Goal: Information Seeking & Learning: Learn about a topic

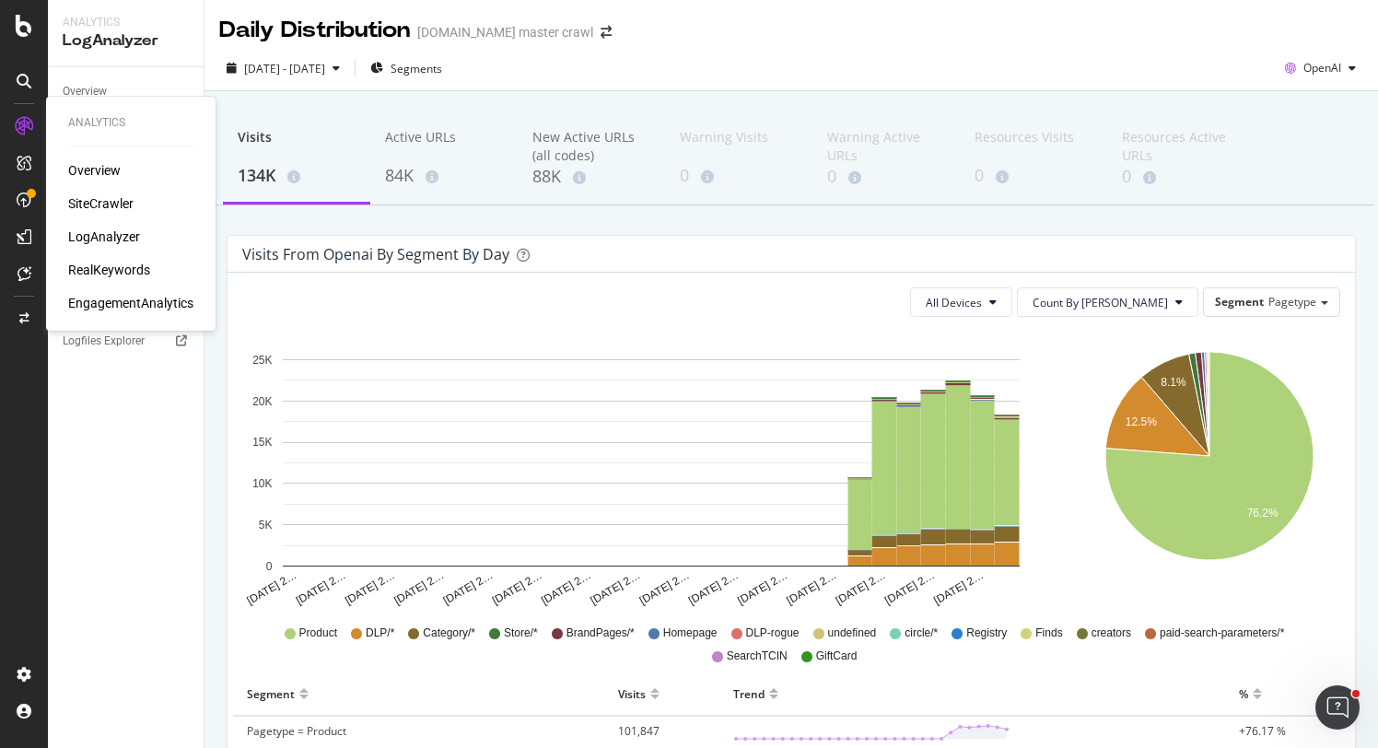
click at [125, 263] on div "RealKeywords" at bounding box center [109, 270] width 82 height 18
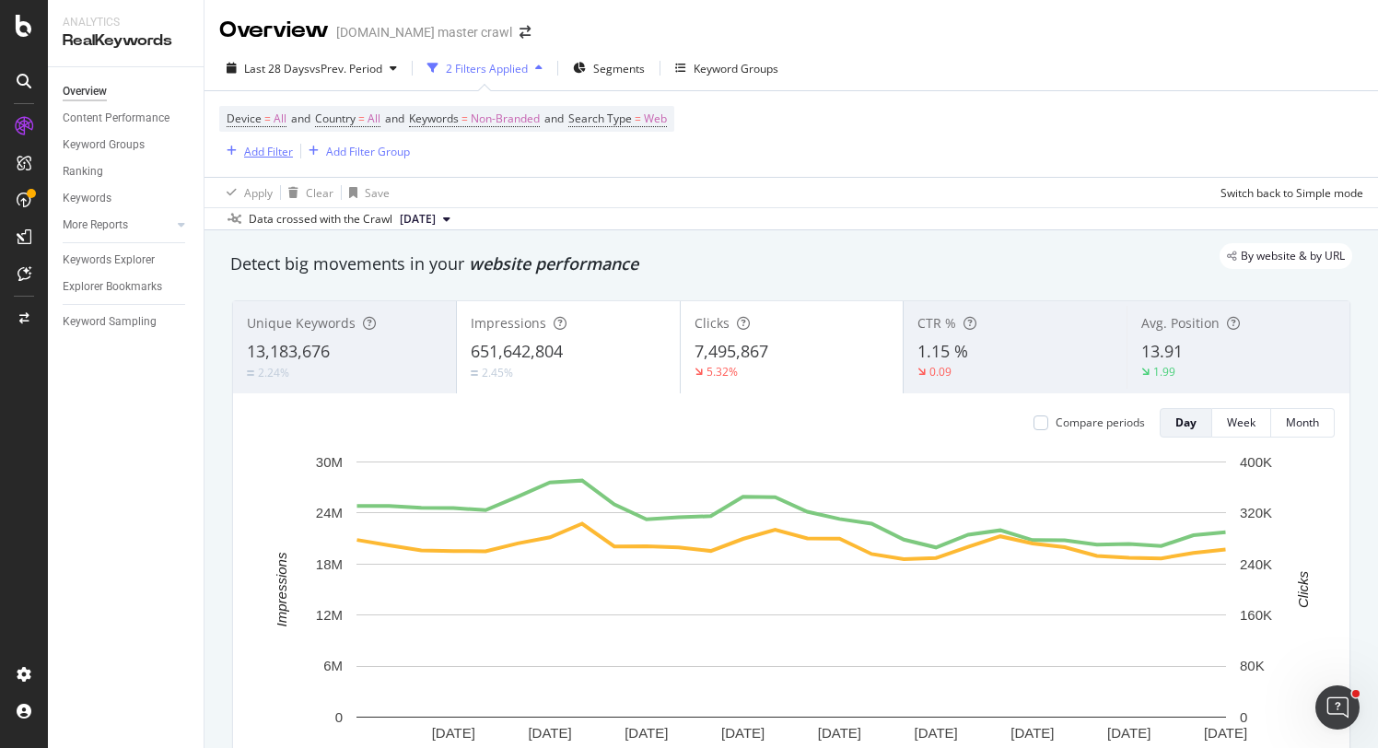
click at [264, 150] on div "Add Filter" at bounding box center [268, 152] width 49 height 16
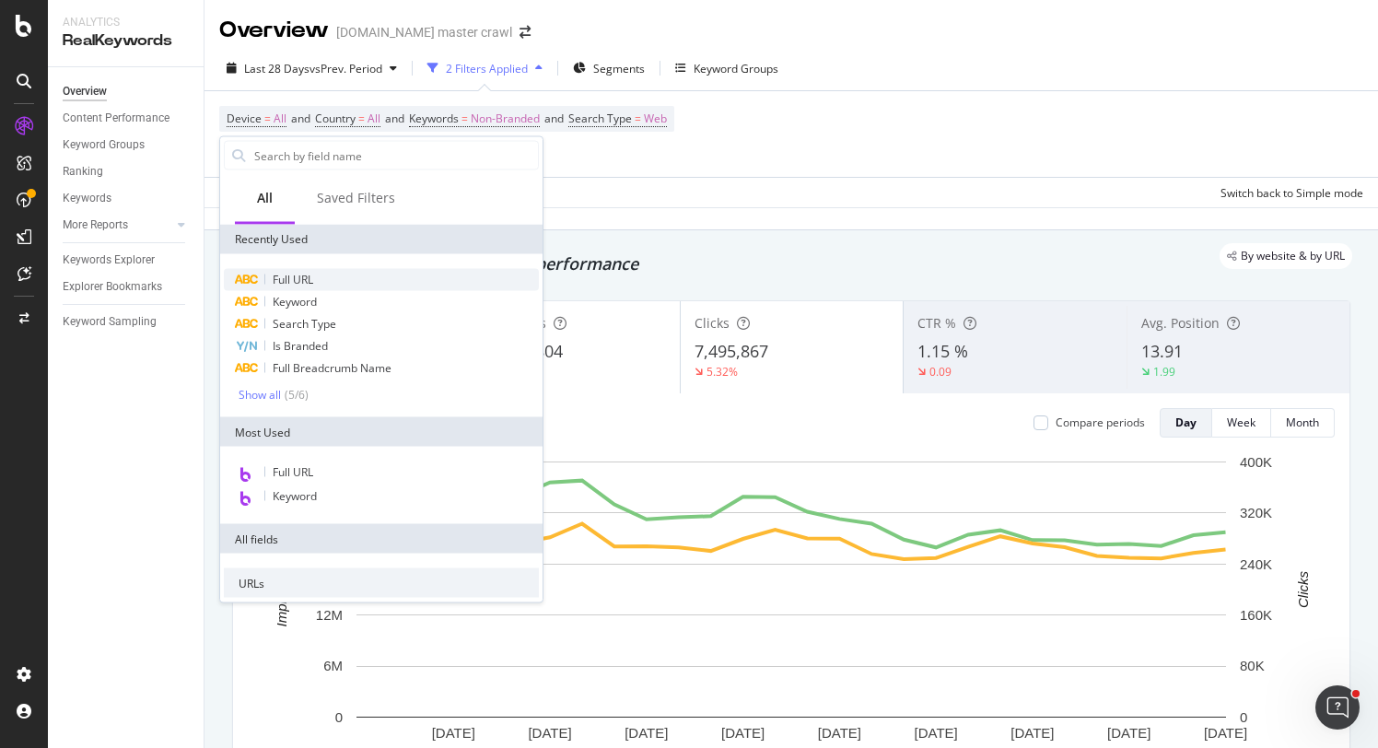
click at [340, 282] on div "Full URL" at bounding box center [381, 280] width 315 height 22
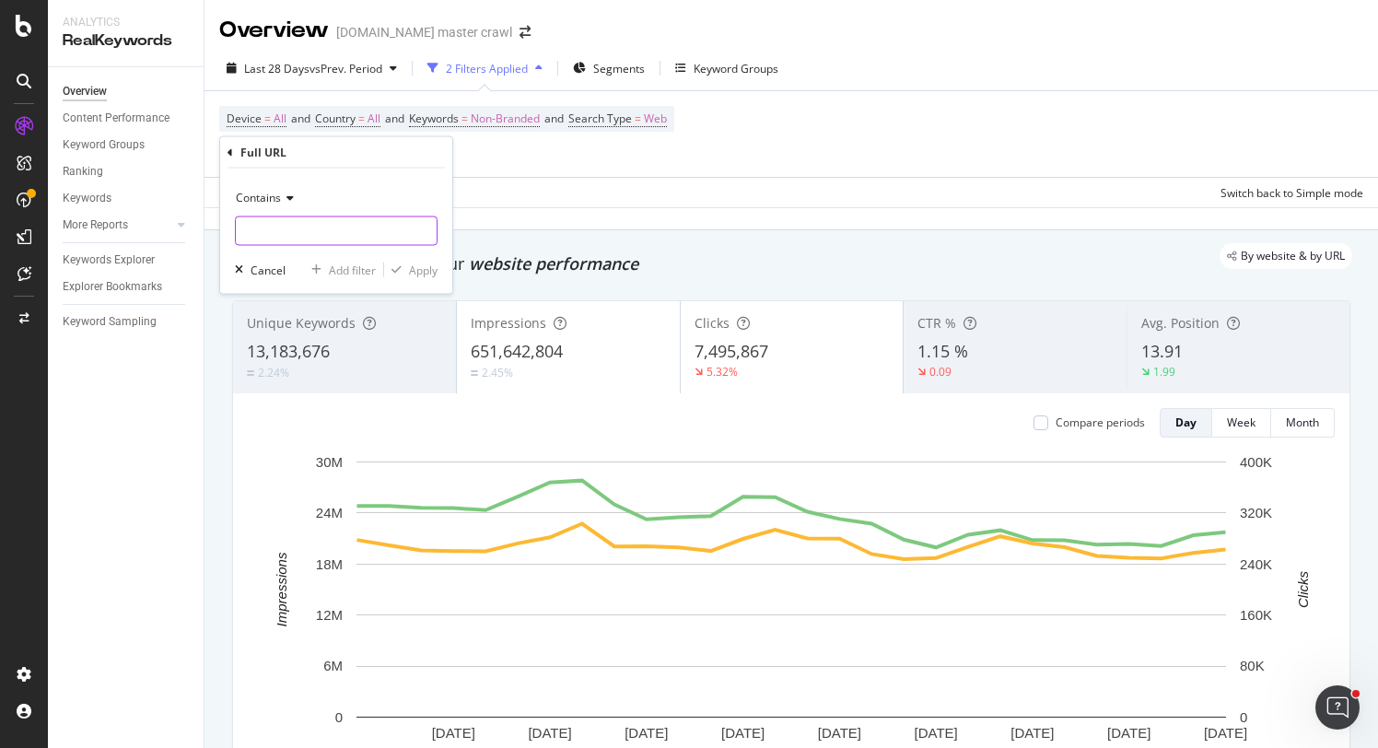
click at [317, 229] on input "text" at bounding box center [336, 230] width 201 height 29
type input "top-deals"
click at [312, 231] on input "top-deals" at bounding box center [323, 230] width 174 height 29
click at [313, 228] on input "top-deals" at bounding box center [323, 230] width 174 height 29
click at [414, 270] on div "Apply" at bounding box center [423, 270] width 29 height 16
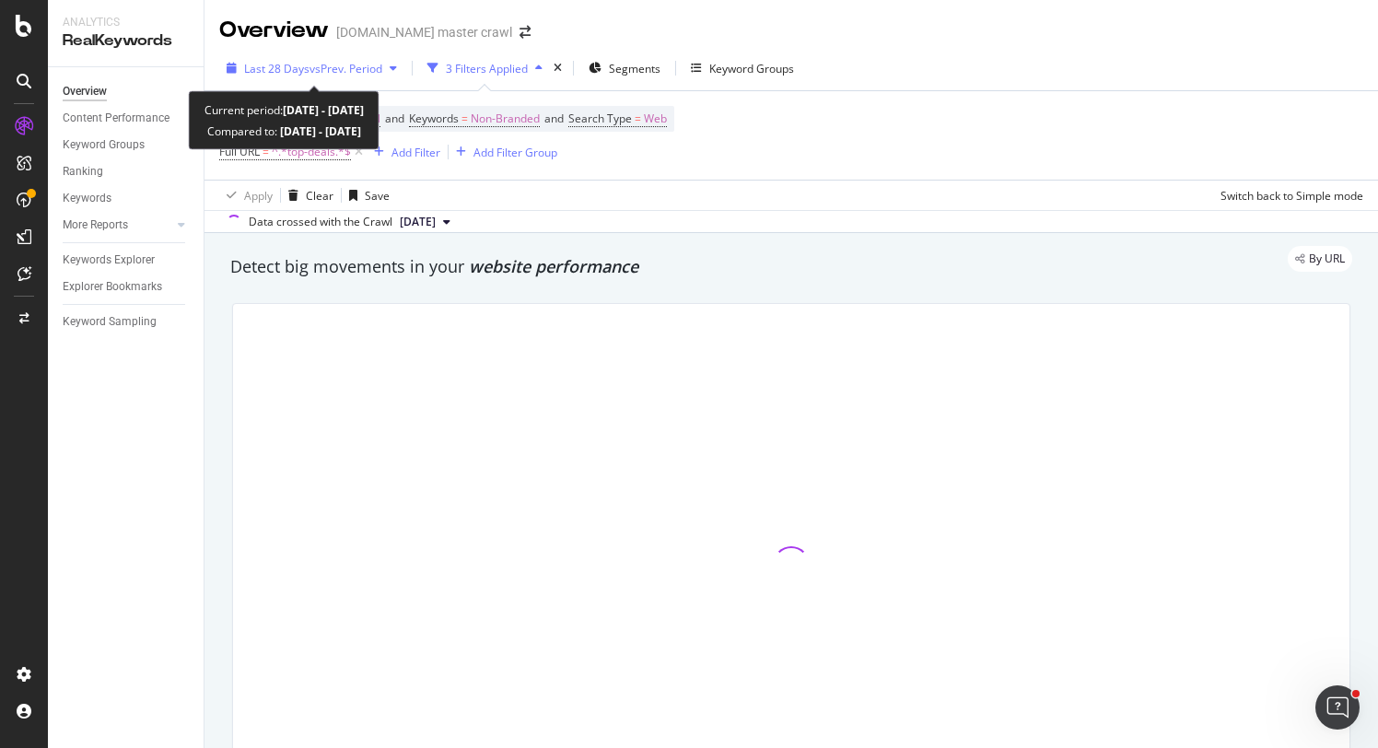
click at [325, 72] on span "vs Prev. Period" at bounding box center [345, 69] width 73 height 16
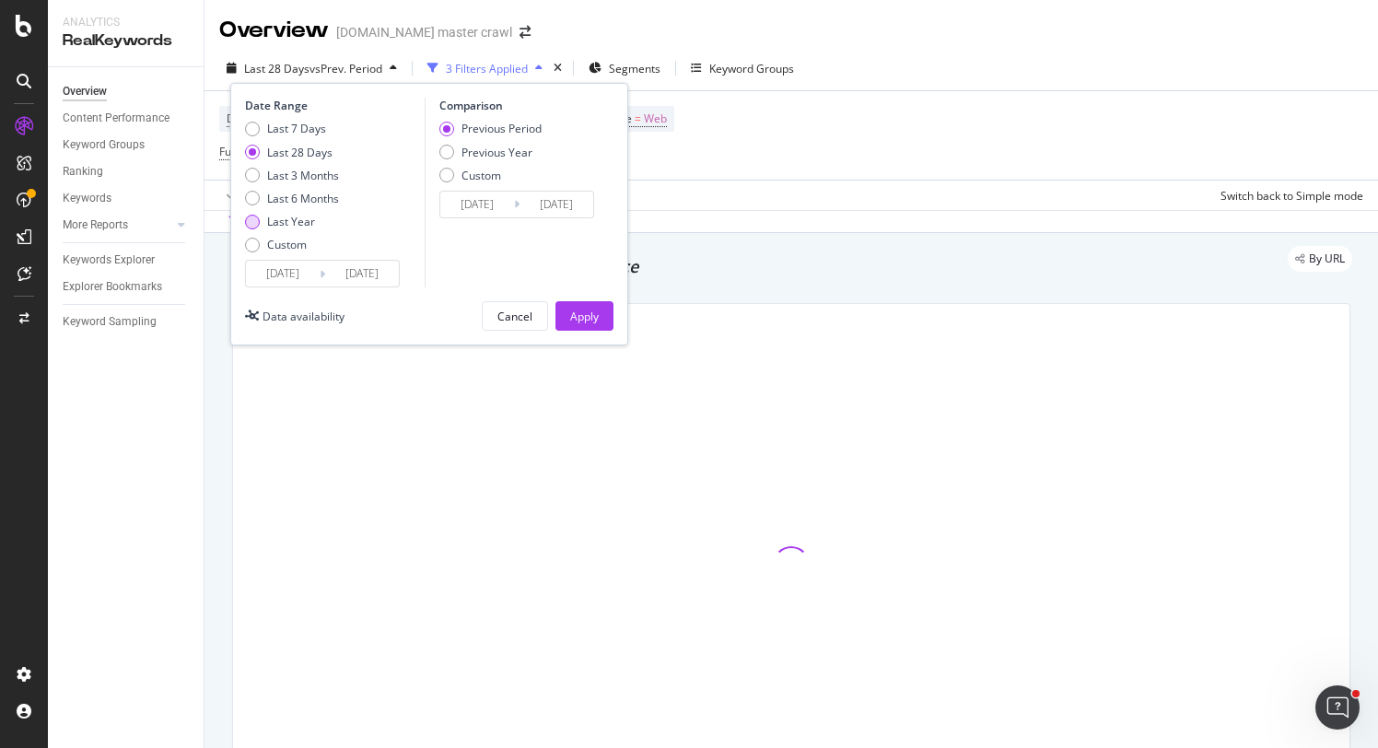
click at [300, 216] on div "Last Year" at bounding box center [291, 222] width 48 height 16
type input "[DATE]"
click at [309, 200] on div "Last 6 Months" at bounding box center [303, 199] width 72 height 16
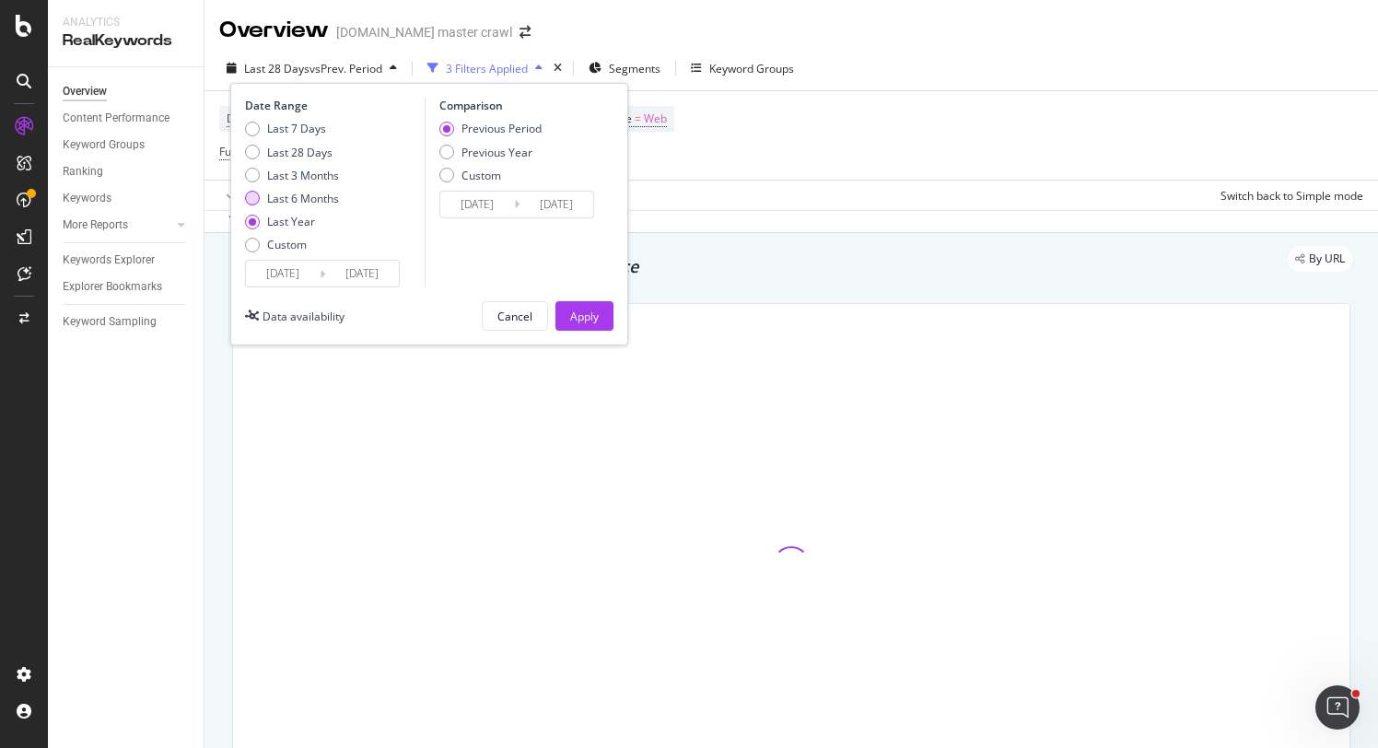
type input "[DATE]"
click at [596, 311] on div "Apply" at bounding box center [584, 316] width 29 height 16
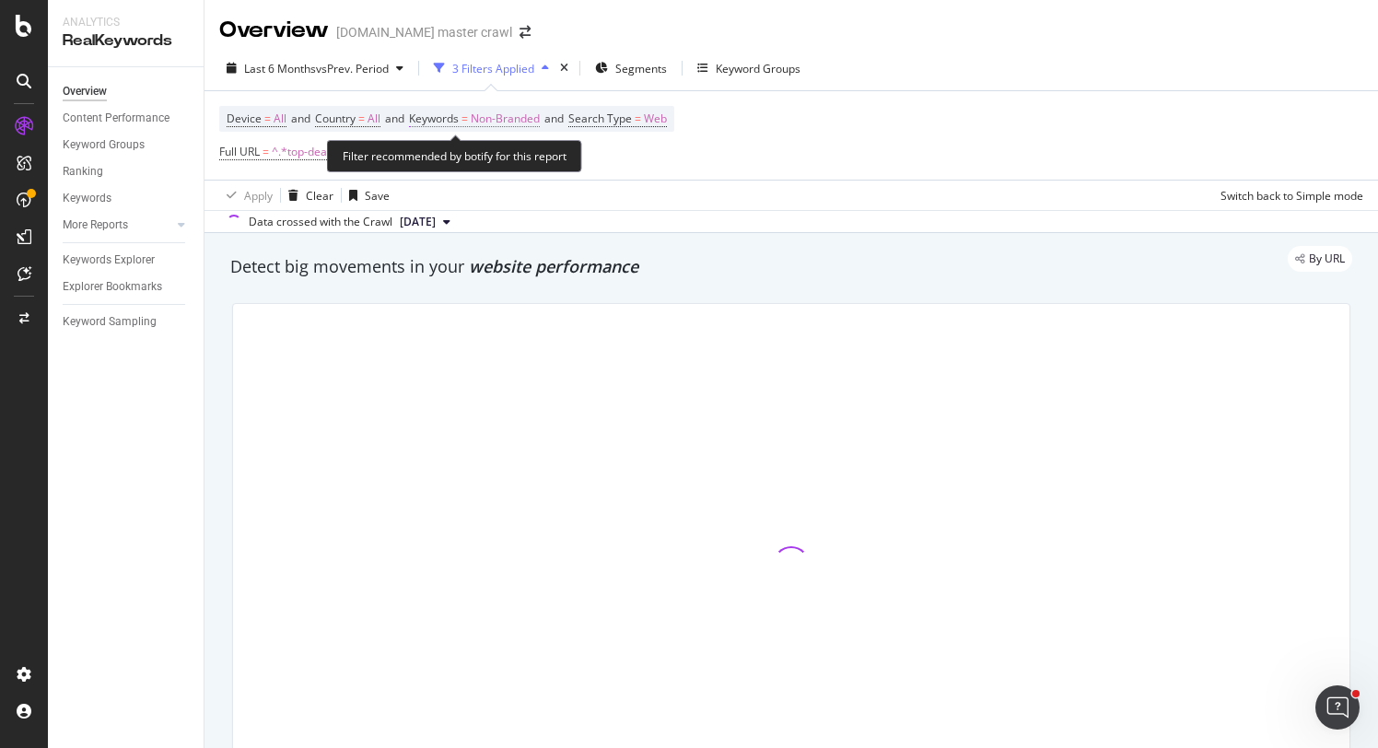
click at [479, 124] on span "Keywords = Non-Branded" at bounding box center [474, 119] width 131 height 17
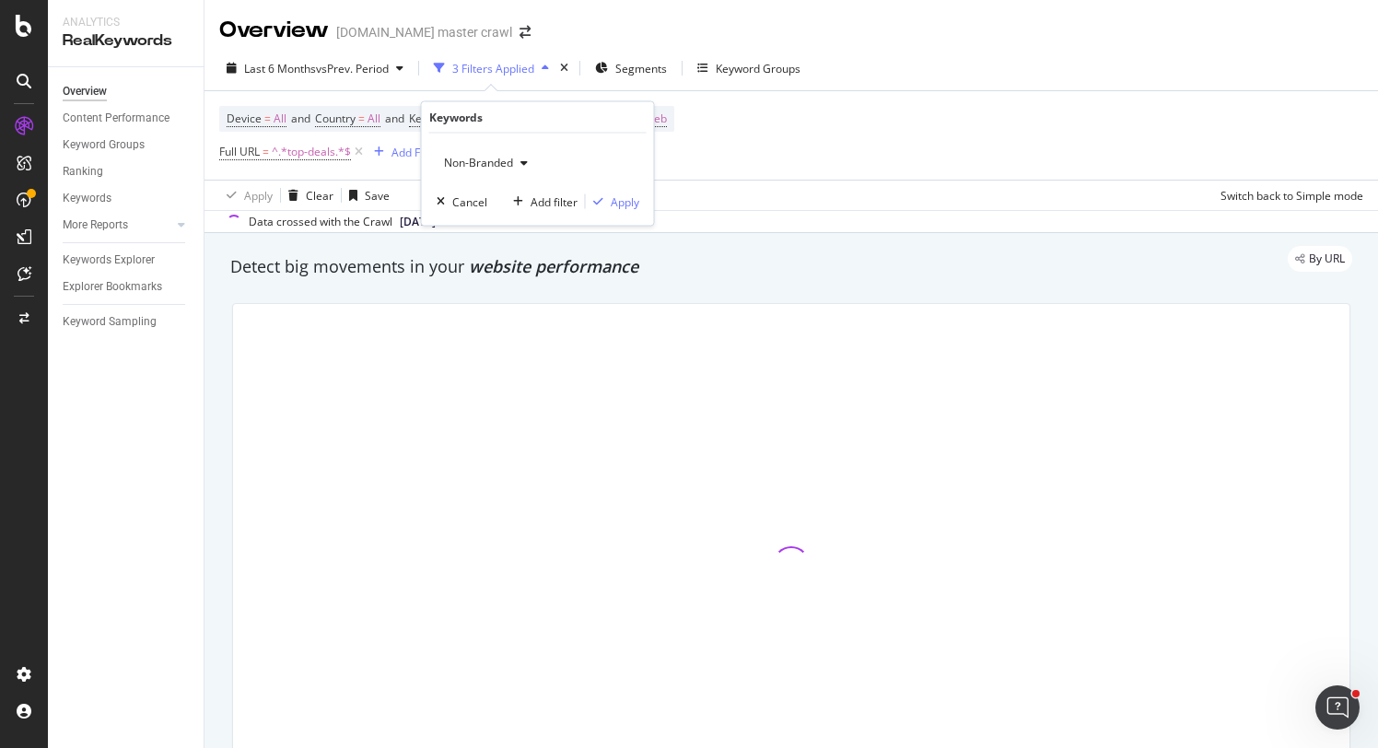
click at [471, 157] on span "Non-Branded" at bounding box center [475, 163] width 76 height 16
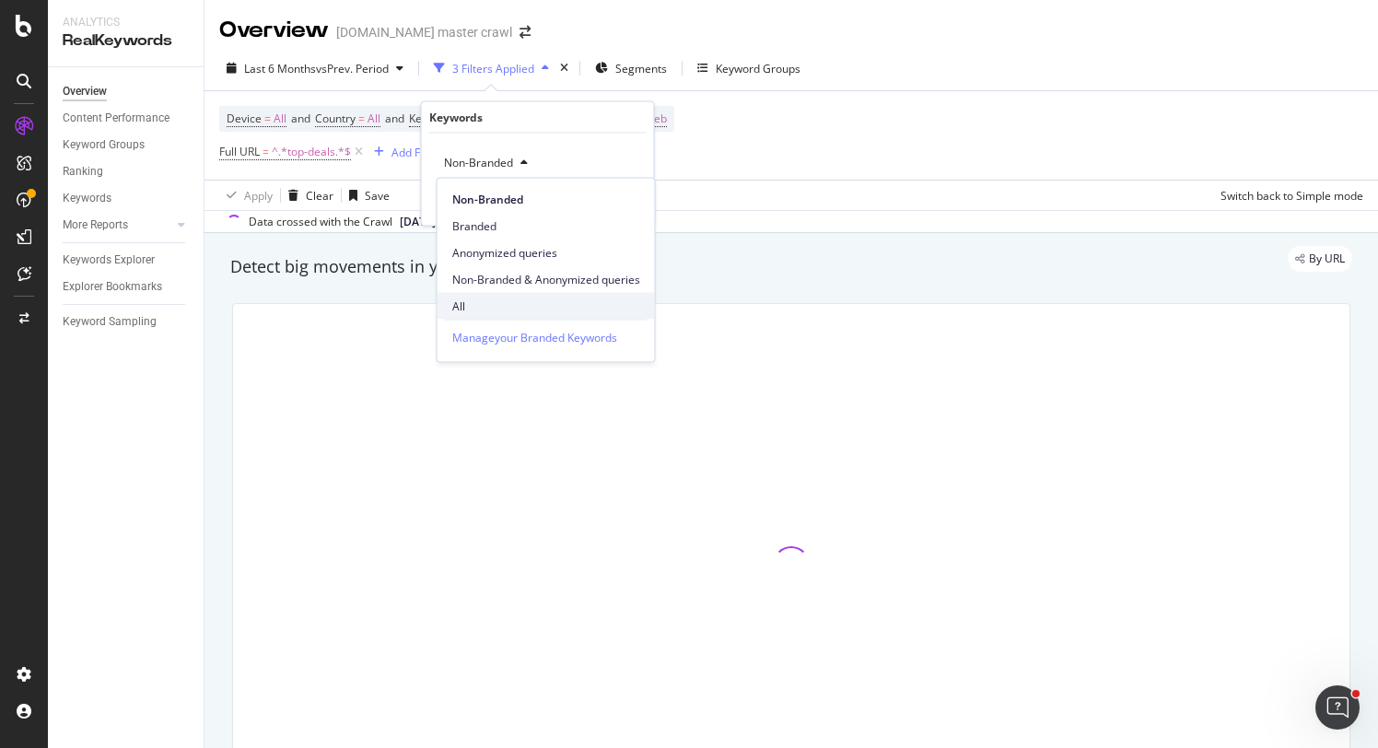
click at [479, 307] on span "All" at bounding box center [546, 305] width 188 height 17
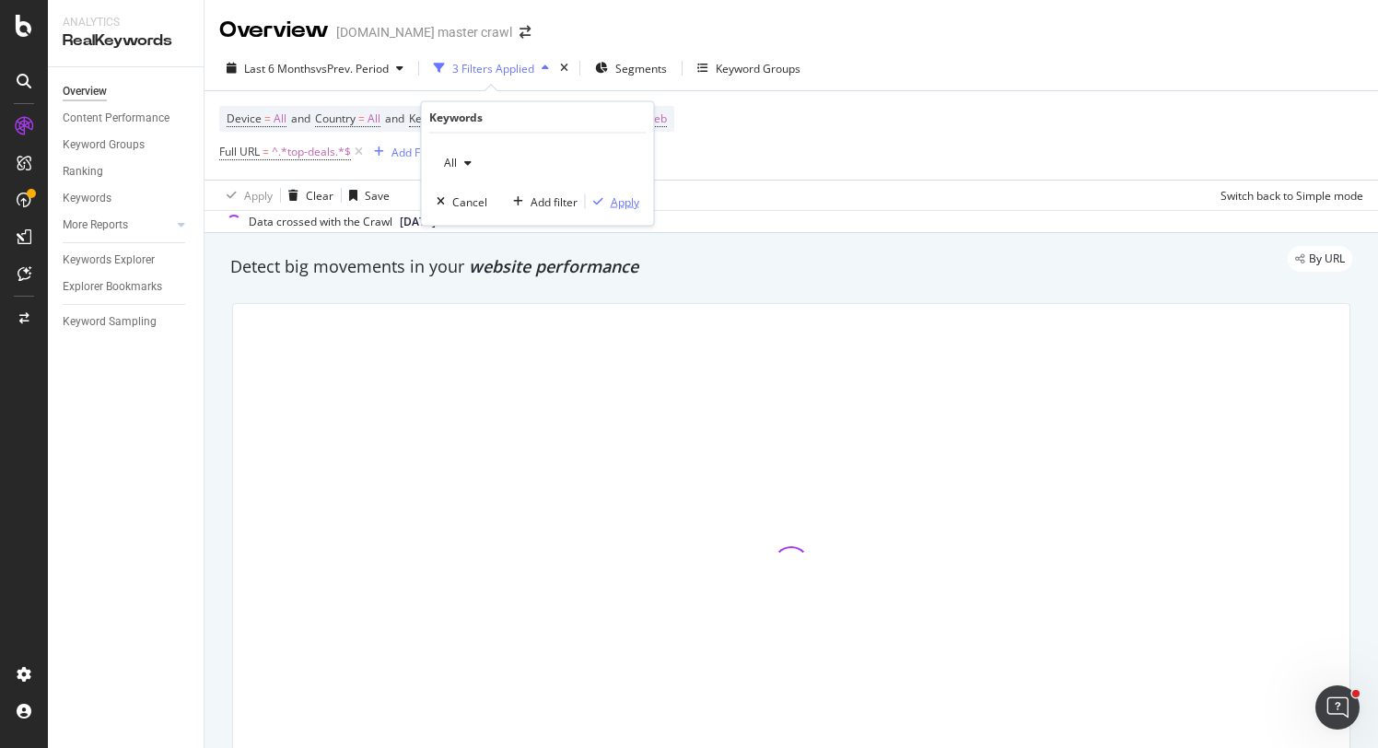
drag, startPoint x: 626, startPoint y: 207, endPoint x: 639, endPoint y: 191, distance: 21.0
click at [626, 207] on div "Apply" at bounding box center [625, 201] width 29 height 16
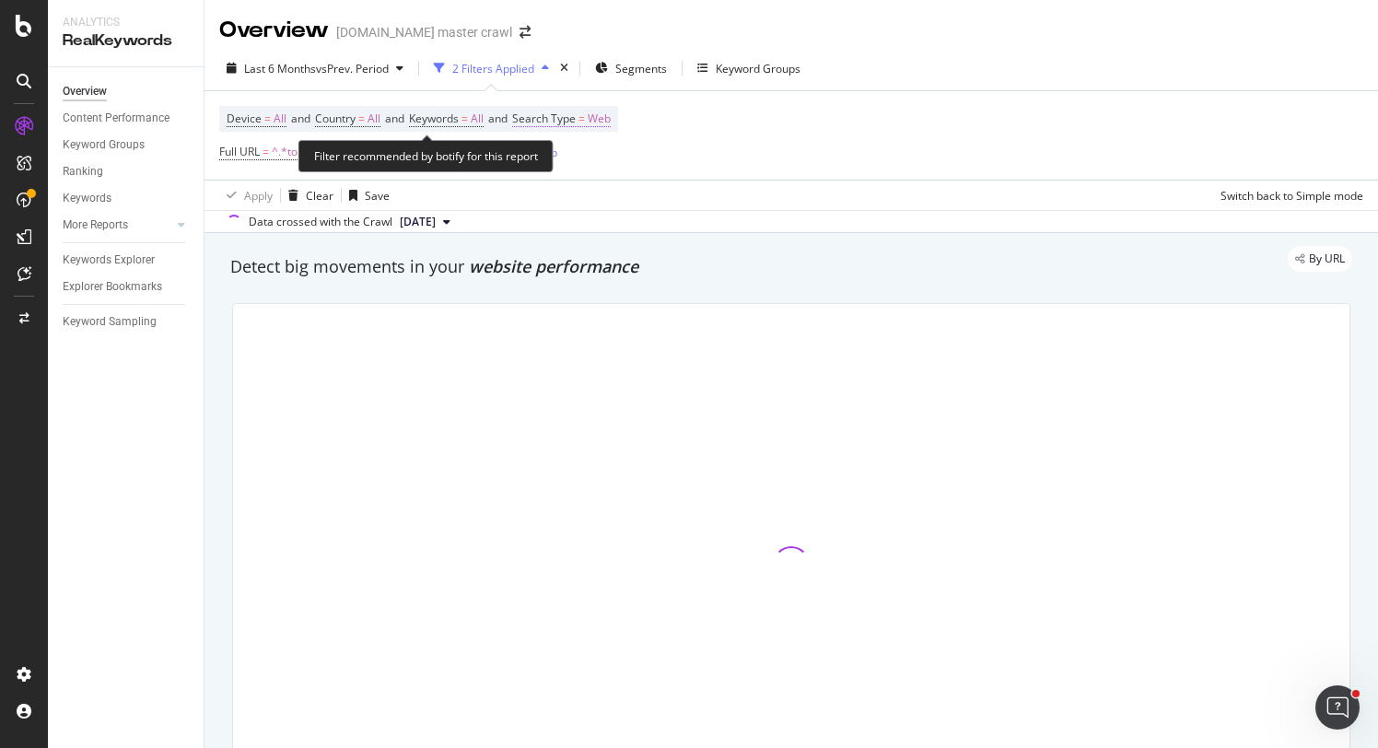
click at [611, 124] on span "Web" at bounding box center [599, 119] width 23 height 26
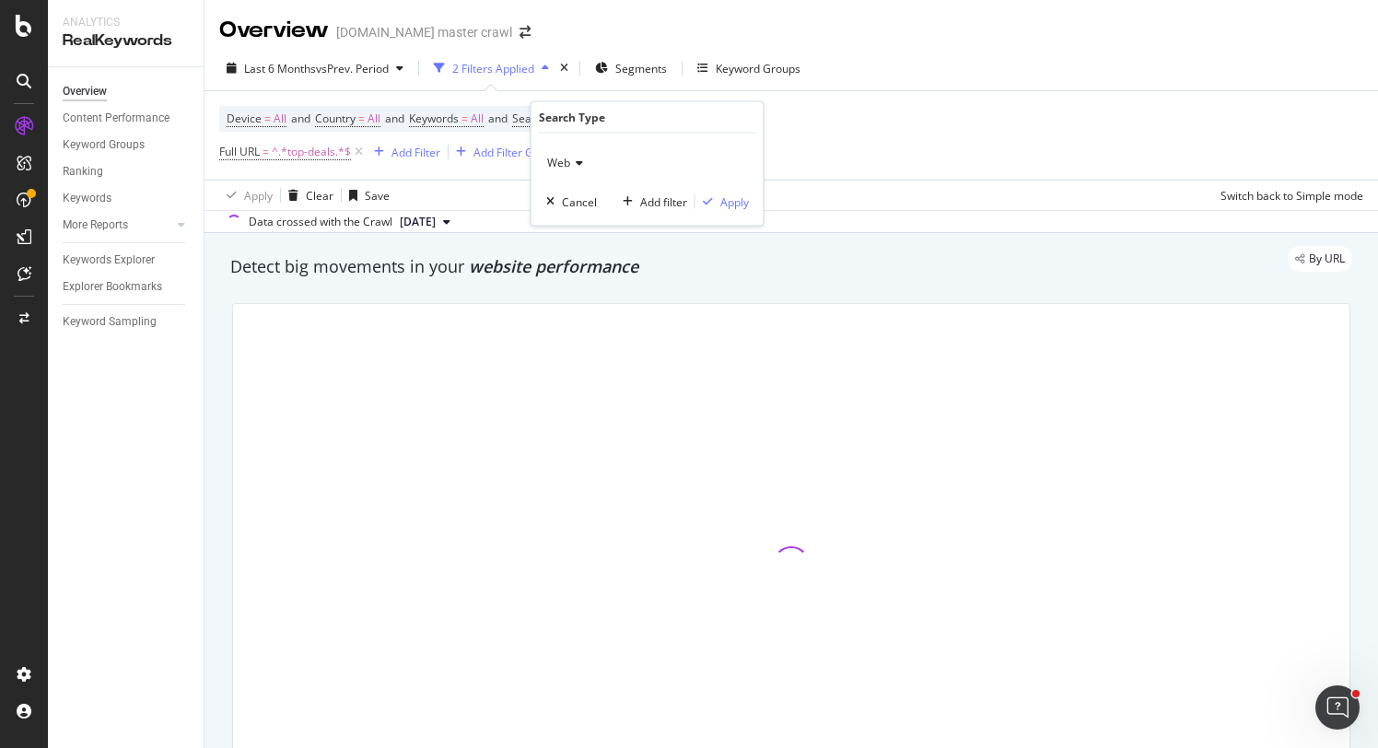
click at [582, 160] on div "Web" at bounding box center [647, 162] width 203 height 29
click at [582, 158] on div "Web" at bounding box center [647, 162] width 203 height 29
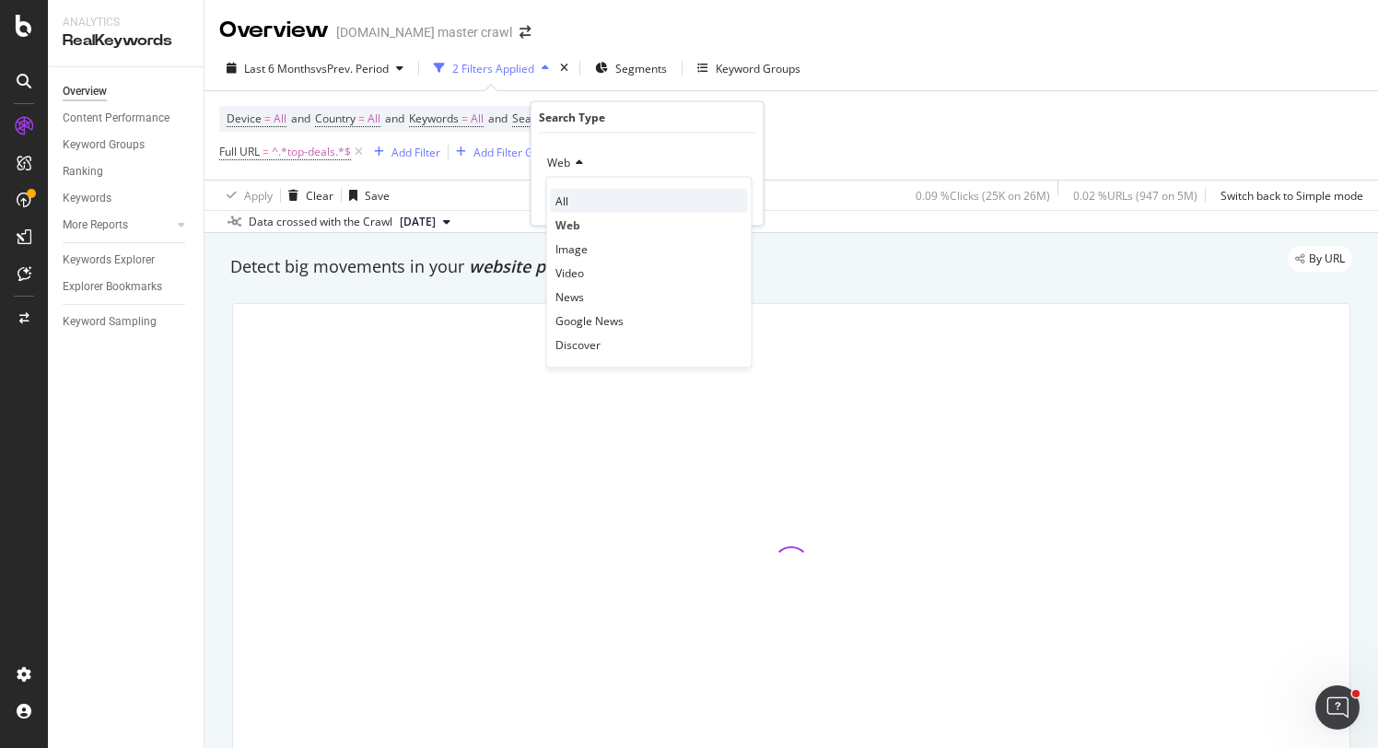
click at [571, 199] on div "All" at bounding box center [649, 201] width 197 height 24
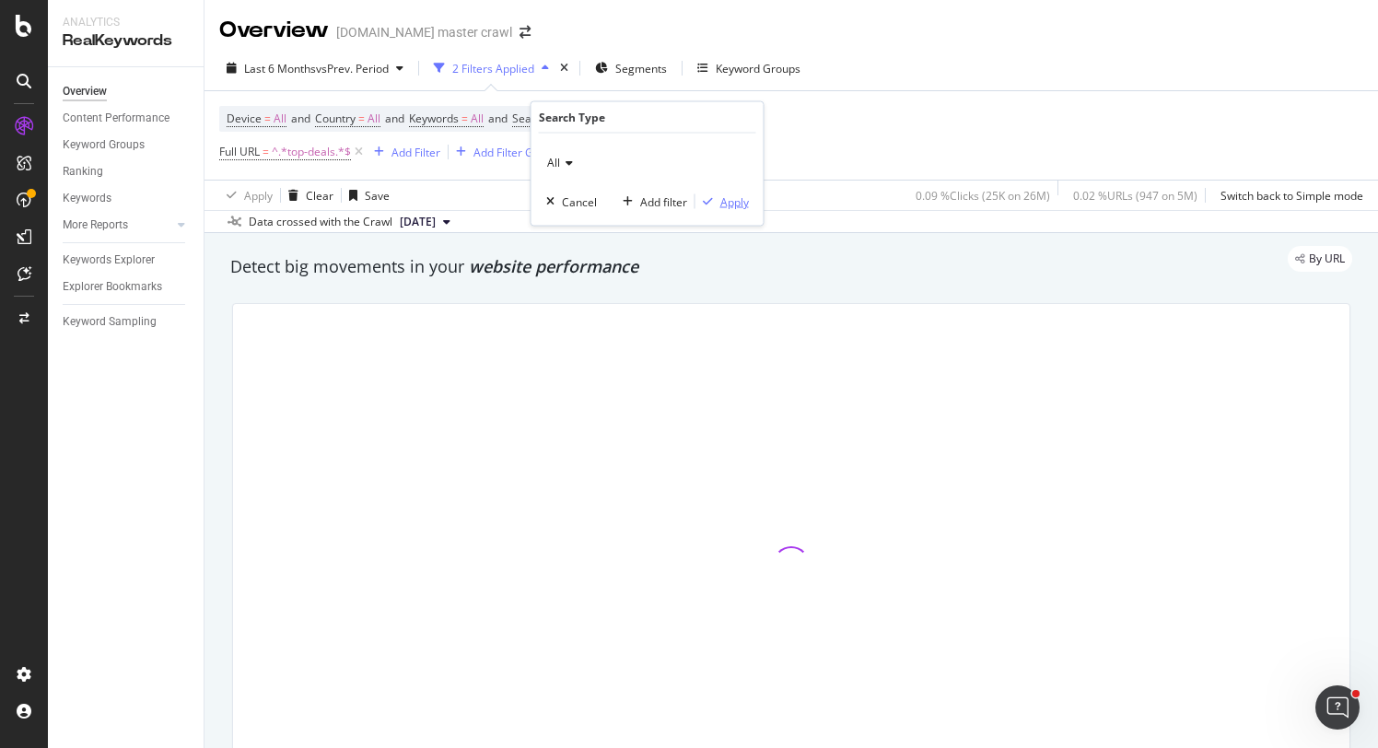
click at [727, 202] on div "Apply" at bounding box center [734, 201] width 29 height 16
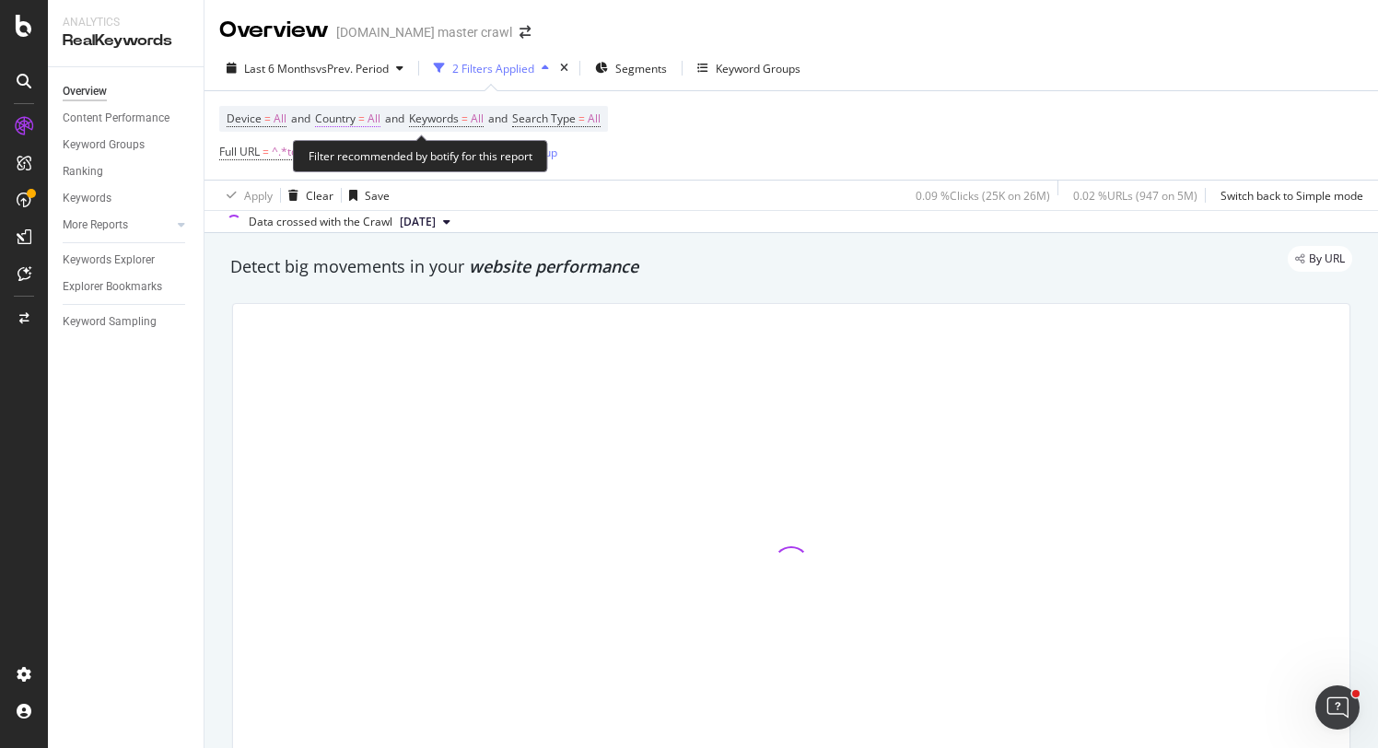
click at [355, 121] on span "Country" at bounding box center [335, 119] width 41 height 16
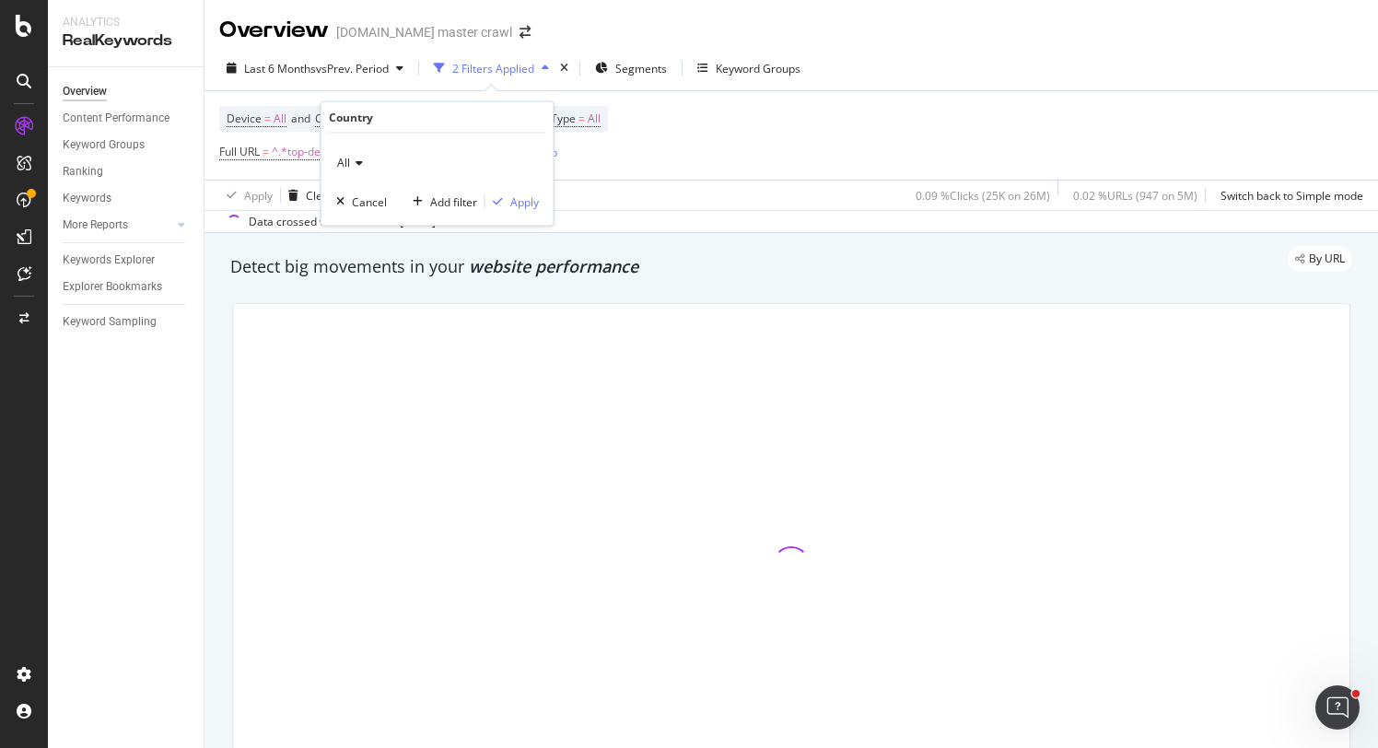
drag, startPoint x: 357, startPoint y: 159, endPoint x: 358, endPoint y: 170, distance: 11.1
click at [357, 160] on icon at bounding box center [356, 162] width 13 height 11
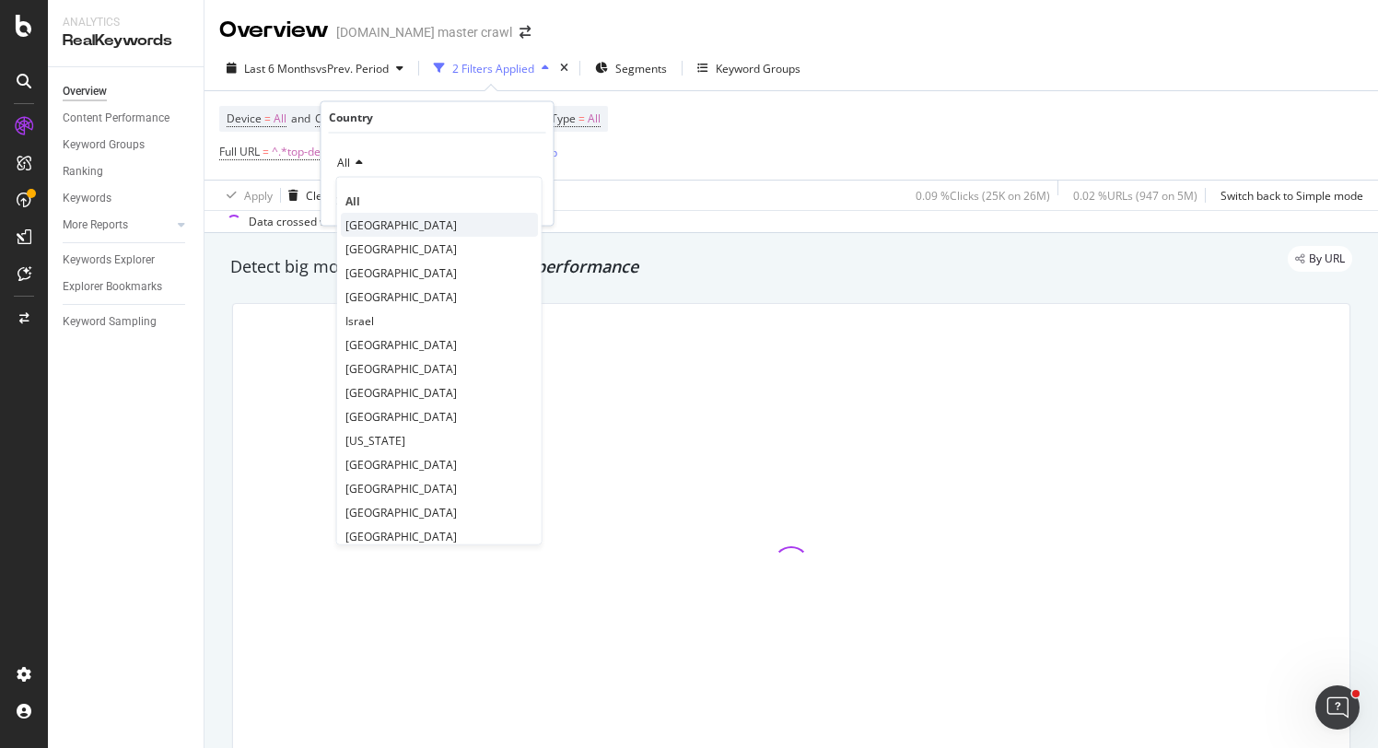
click at [379, 227] on span "[GEOGRAPHIC_DATA]" at bounding box center [400, 224] width 111 height 16
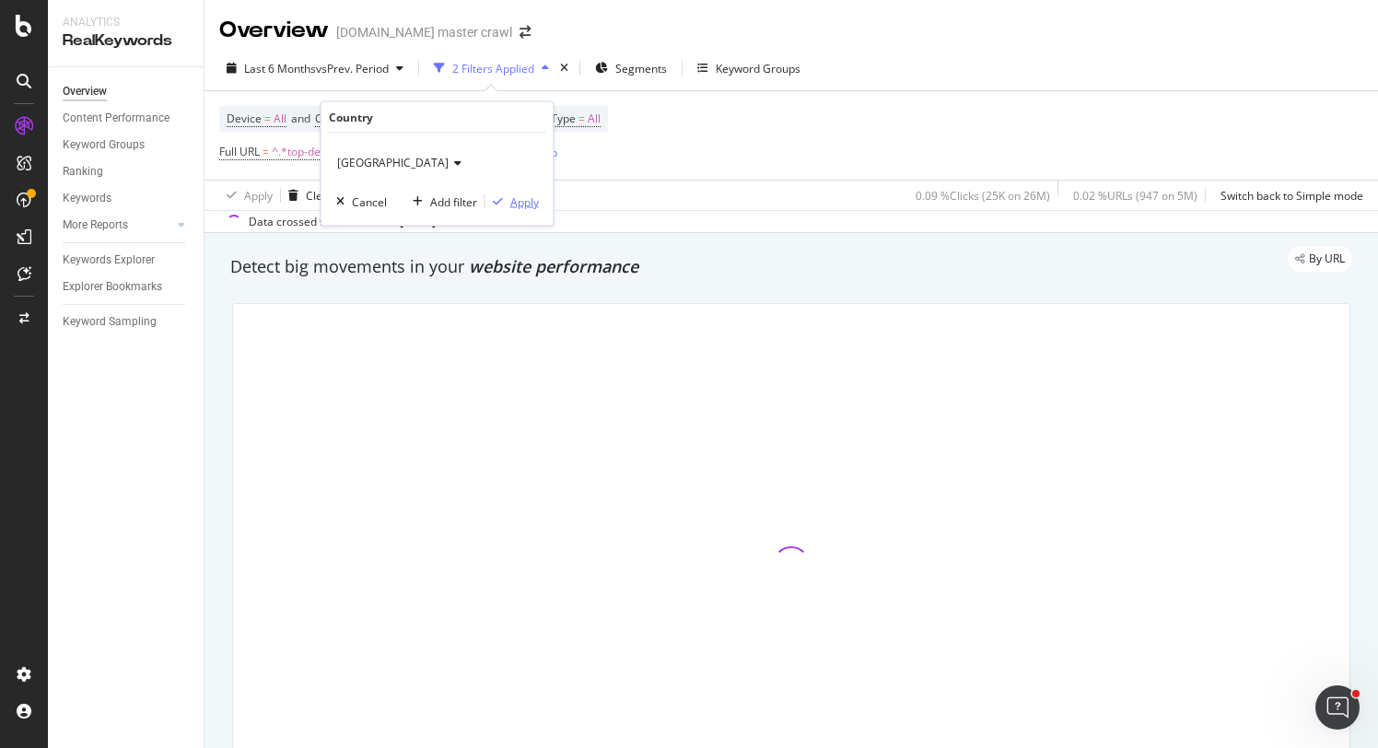
drag, startPoint x: 526, startPoint y: 203, endPoint x: 561, endPoint y: 206, distance: 35.2
click at [526, 203] on div "Apply" at bounding box center [524, 201] width 29 height 16
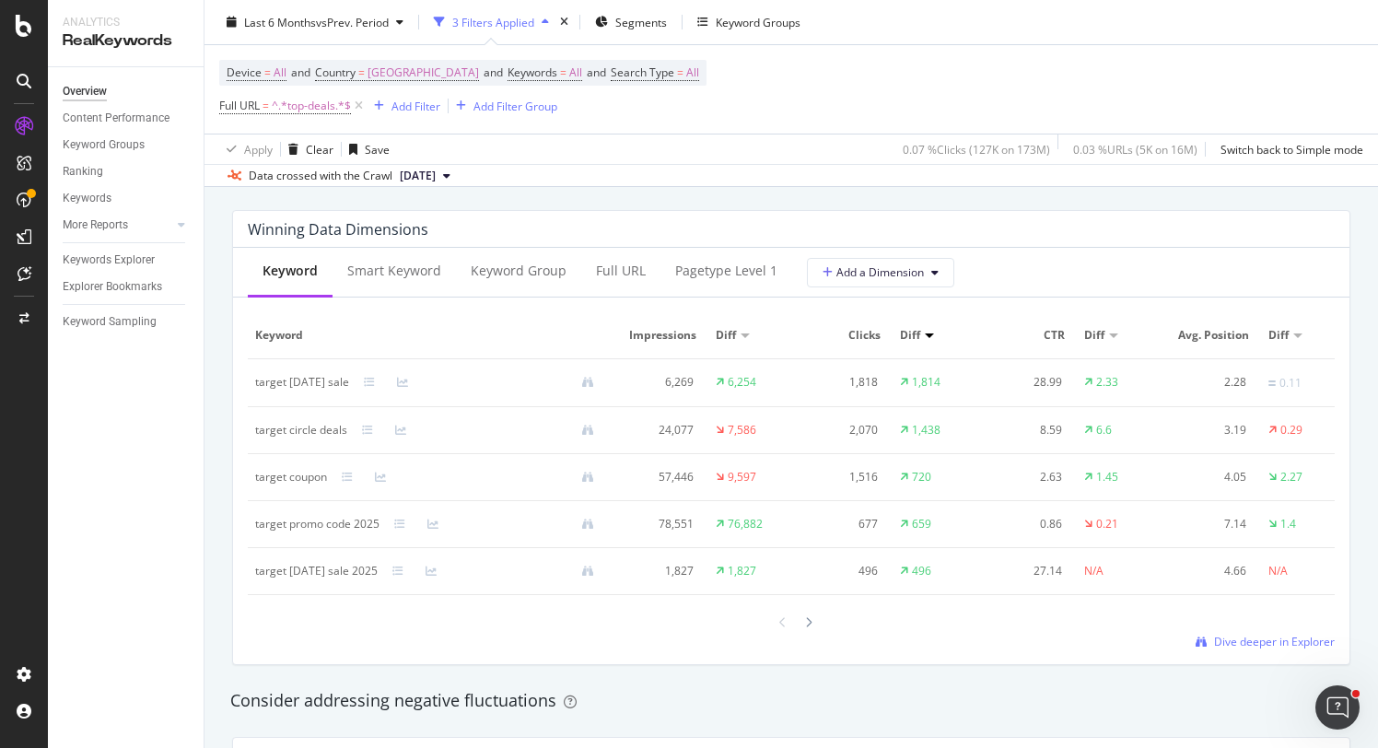
scroll to position [1604, 0]
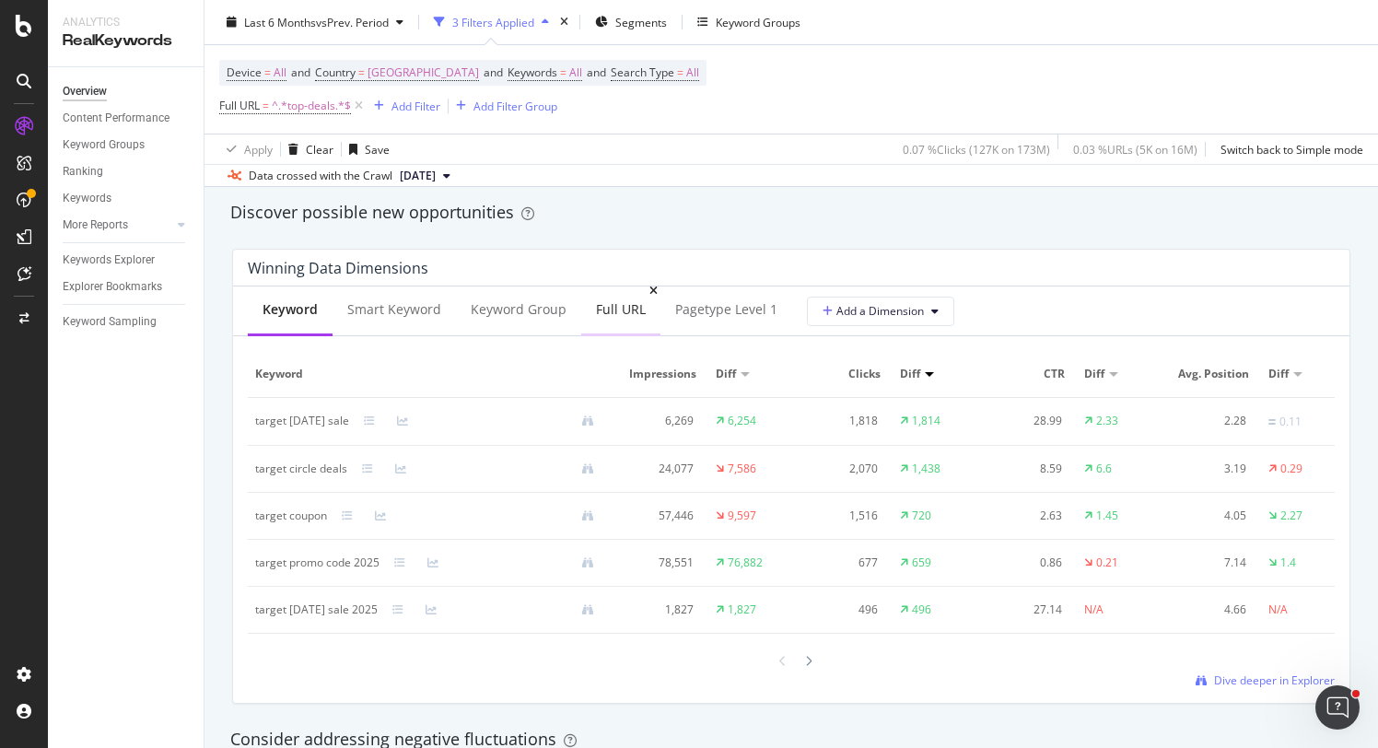
click at [600, 317] on div "Full URL" at bounding box center [621, 309] width 50 height 18
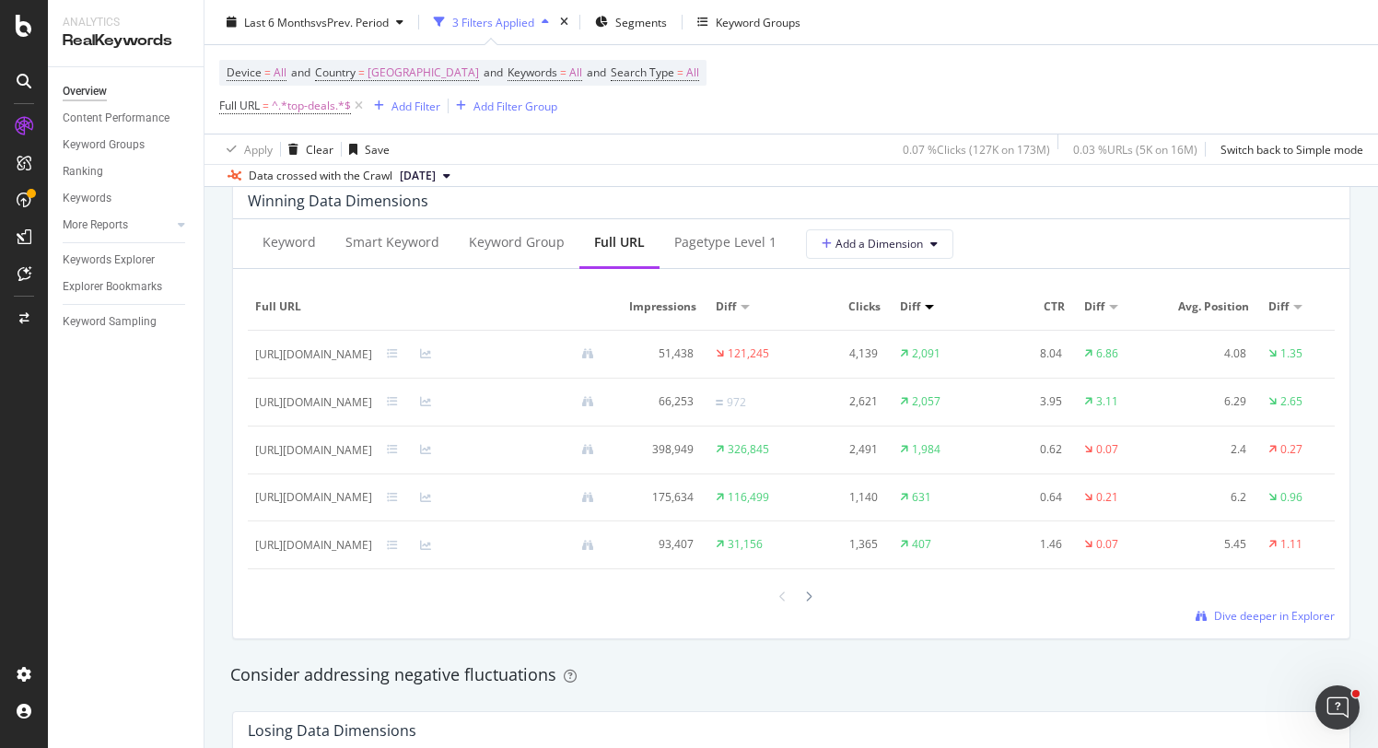
scroll to position [1672, 0]
click at [1286, 623] on span "Dive deeper in Explorer" at bounding box center [1274, 615] width 121 height 16
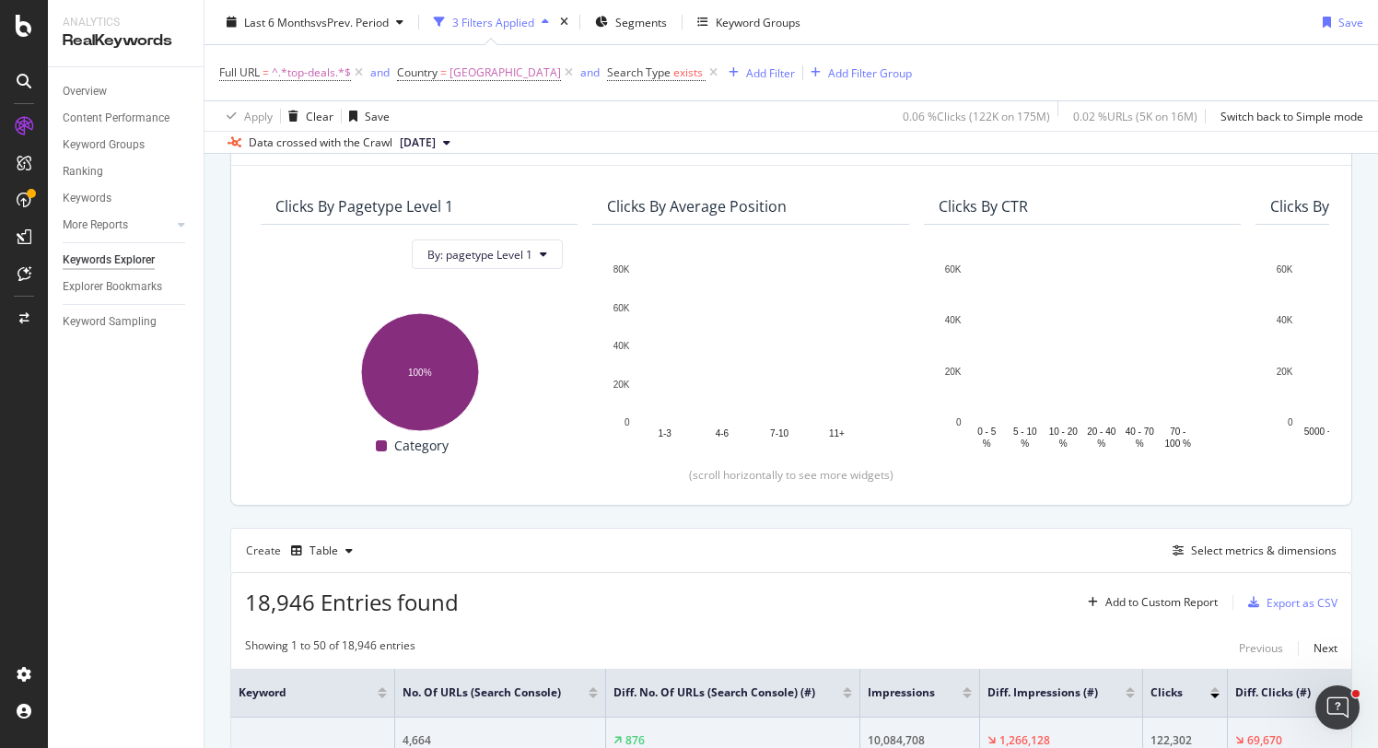
scroll to position [140, 0]
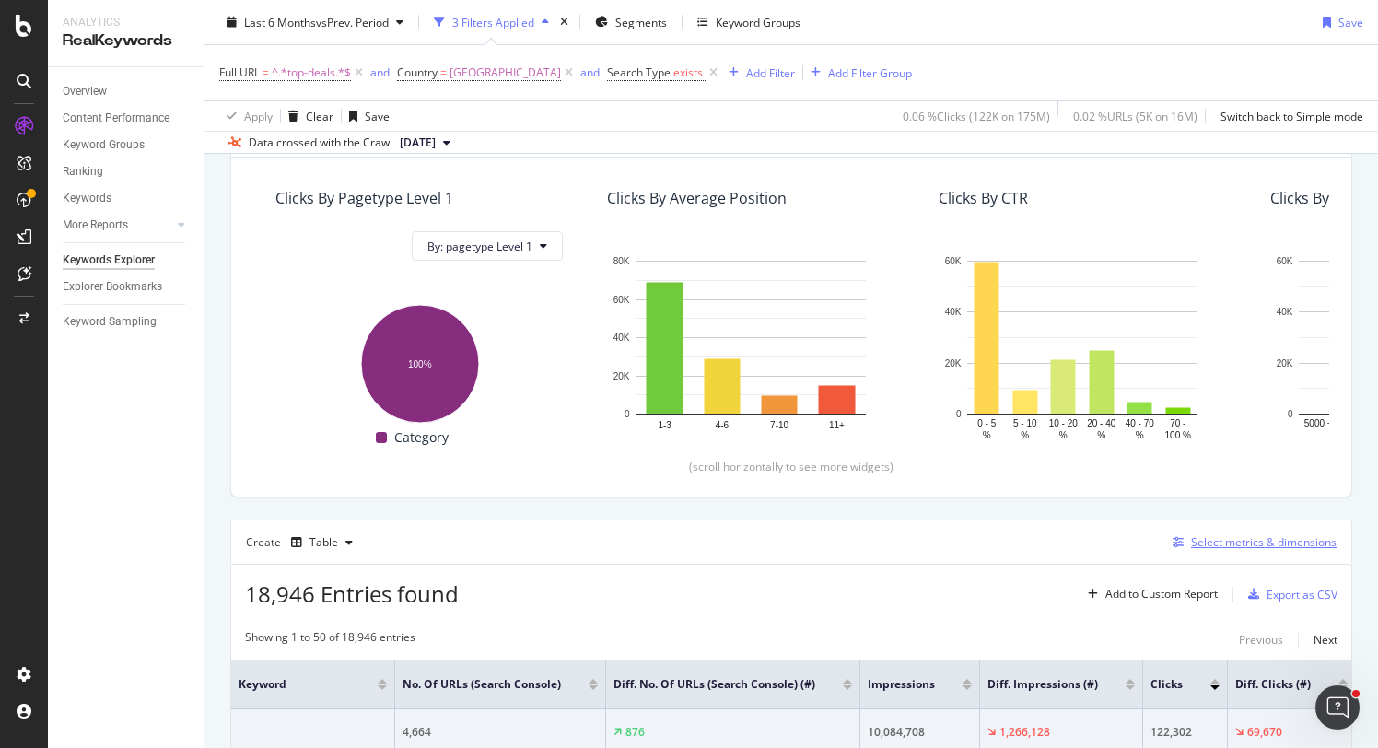
click at [1240, 535] on div "Select metrics & dimensions" at bounding box center [1264, 542] width 146 height 16
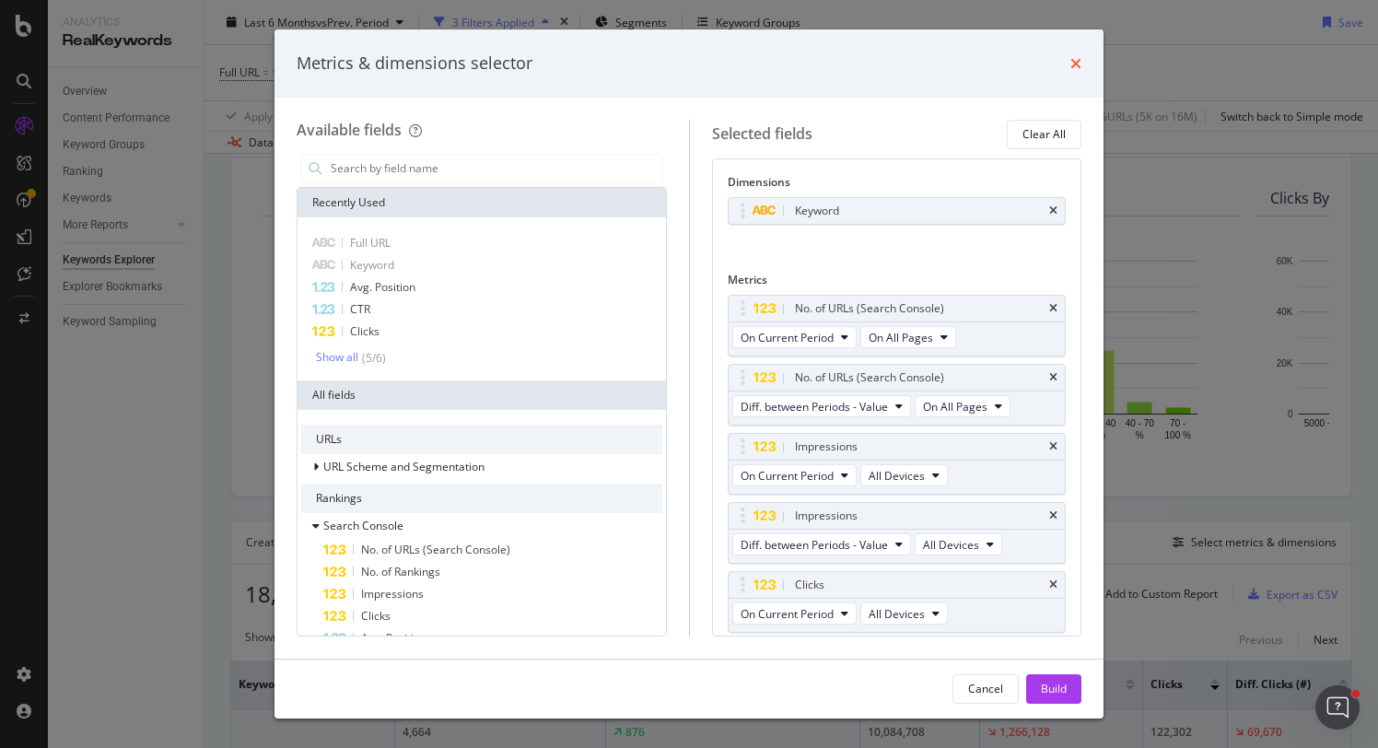
click at [1071, 62] on icon "times" at bounding box center [1075, 63] width 11 height 15
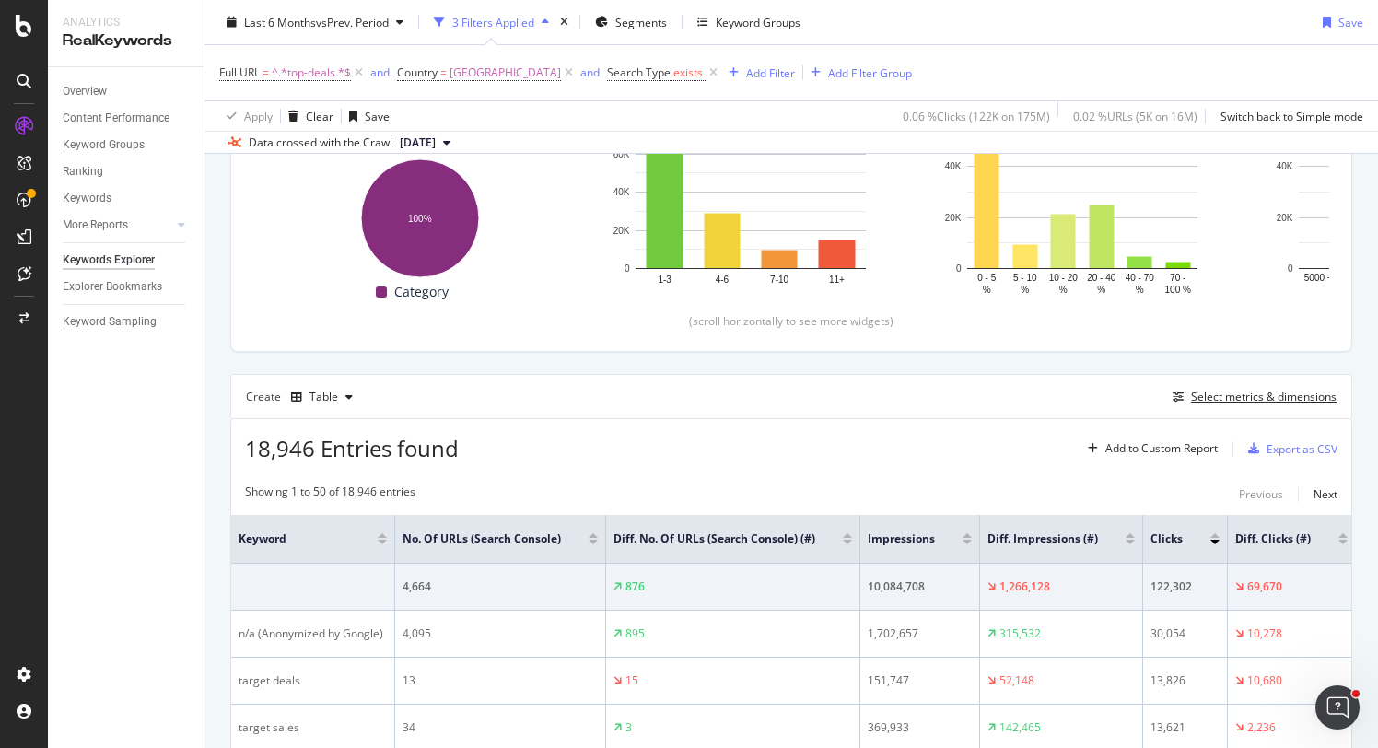
scroll to position [281, 0]
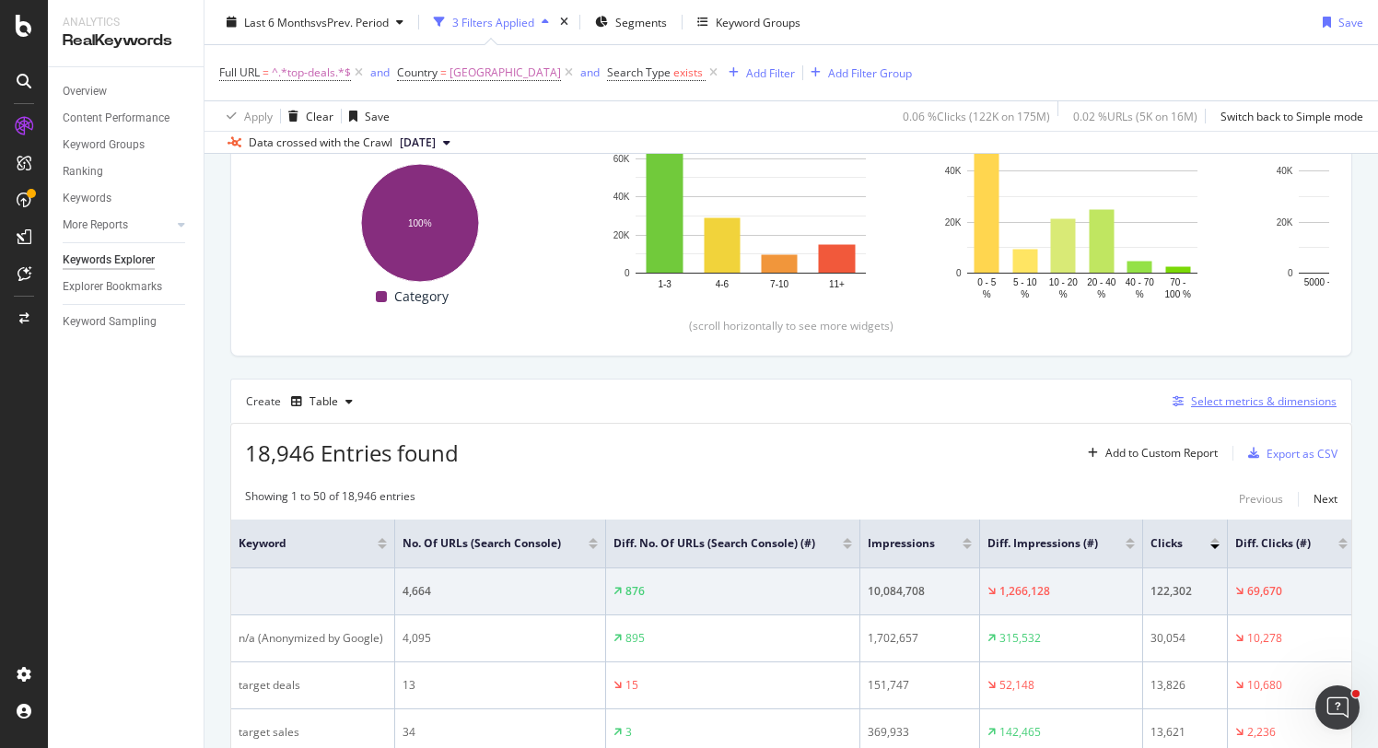
click at [1281, 399] on div "Select metrics & dimensions" at bounding box center [1264, 401] width 146 height 16
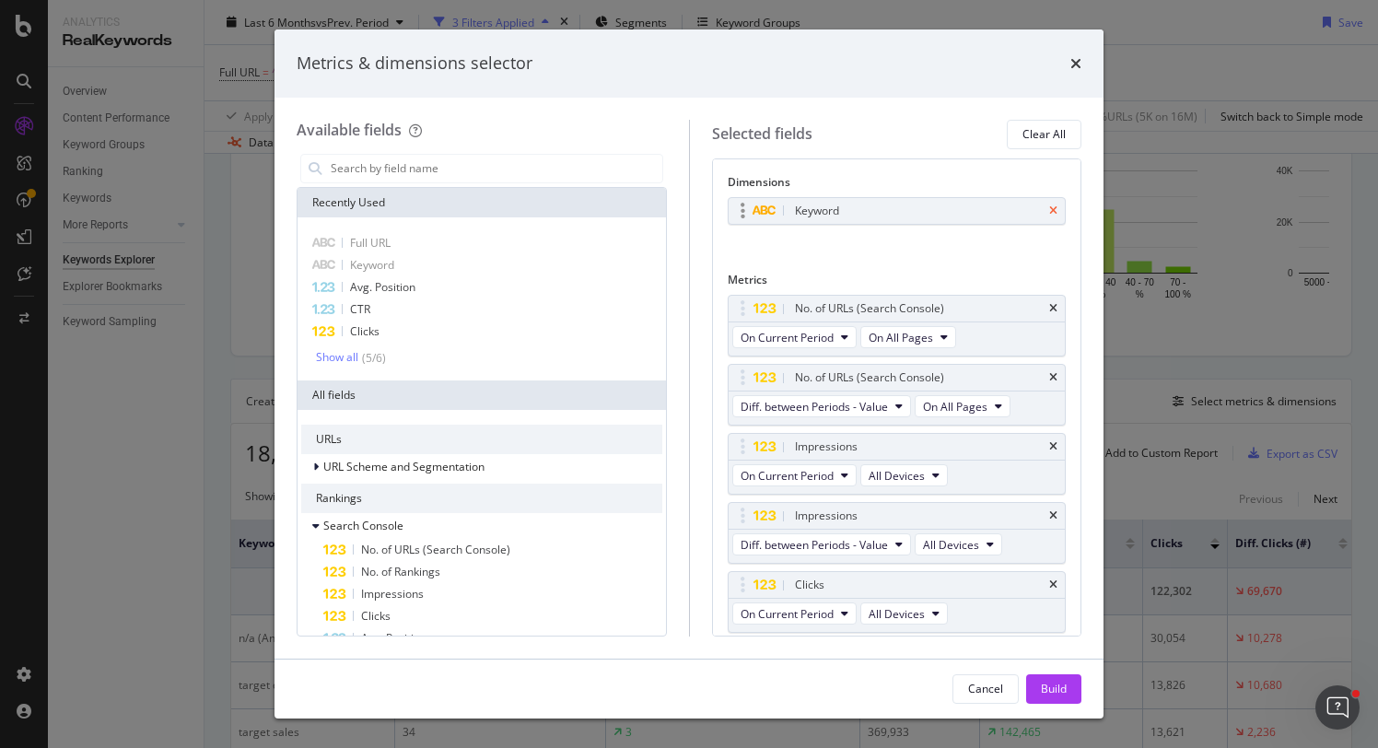
click at [1055, 206] on icon "times" at bounding box center [1053, 210] width 8 height 11
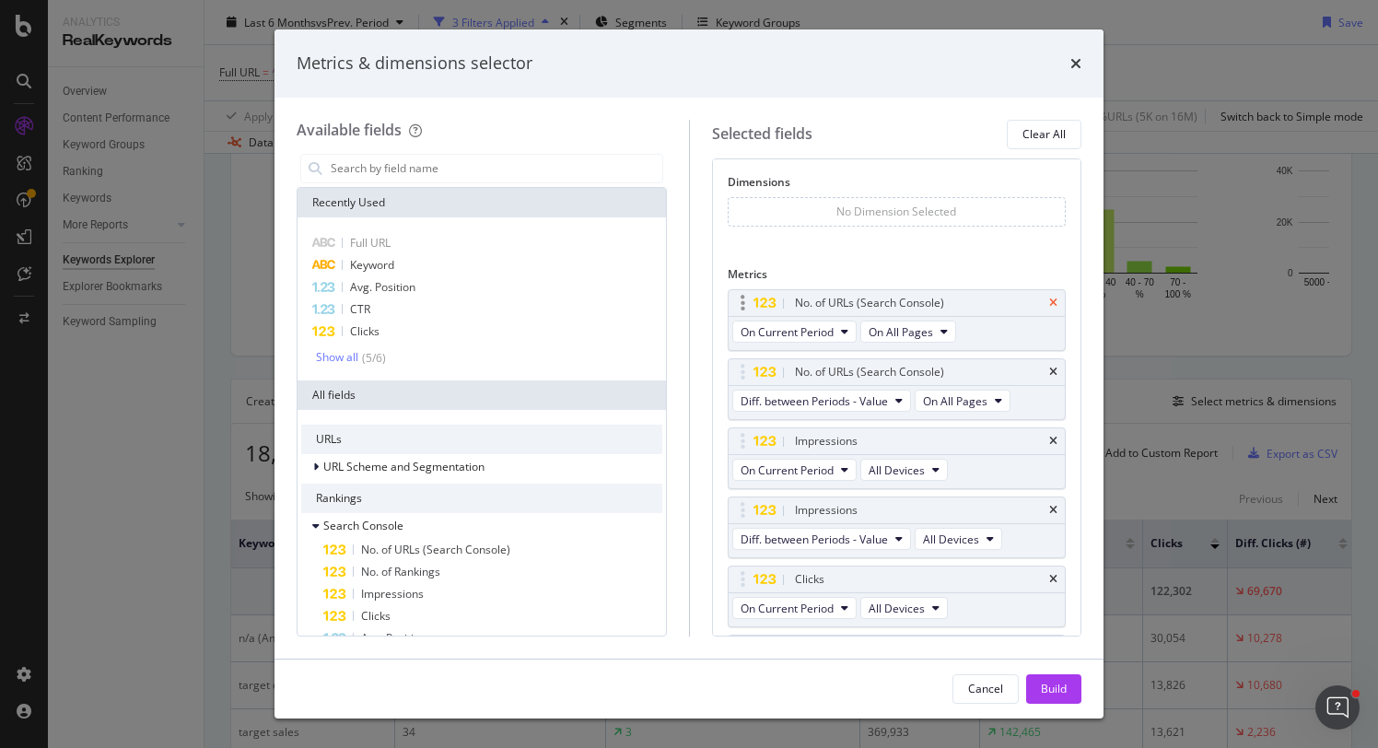
click at [1050, 299] on icon "times" at bounding box center [1053, 302] width 8 height 11
drag, startPoint x: 1057, startPoint y: 304, endPoint x: 920, endPoint y: 290, distance: 137.9
click at [1056, 304] on div "No. of URLs (Search Console)" at bounding box center [896, 303] width 337 height 26
click at [1057, 298] on div "No. of URLs (Search Console)" at bounding box center [896, 303] width 337 height 26
click at [1057, 306] on div "No. of URLs (Search Console)" at bounding box center [896, 303] width 337 height 26
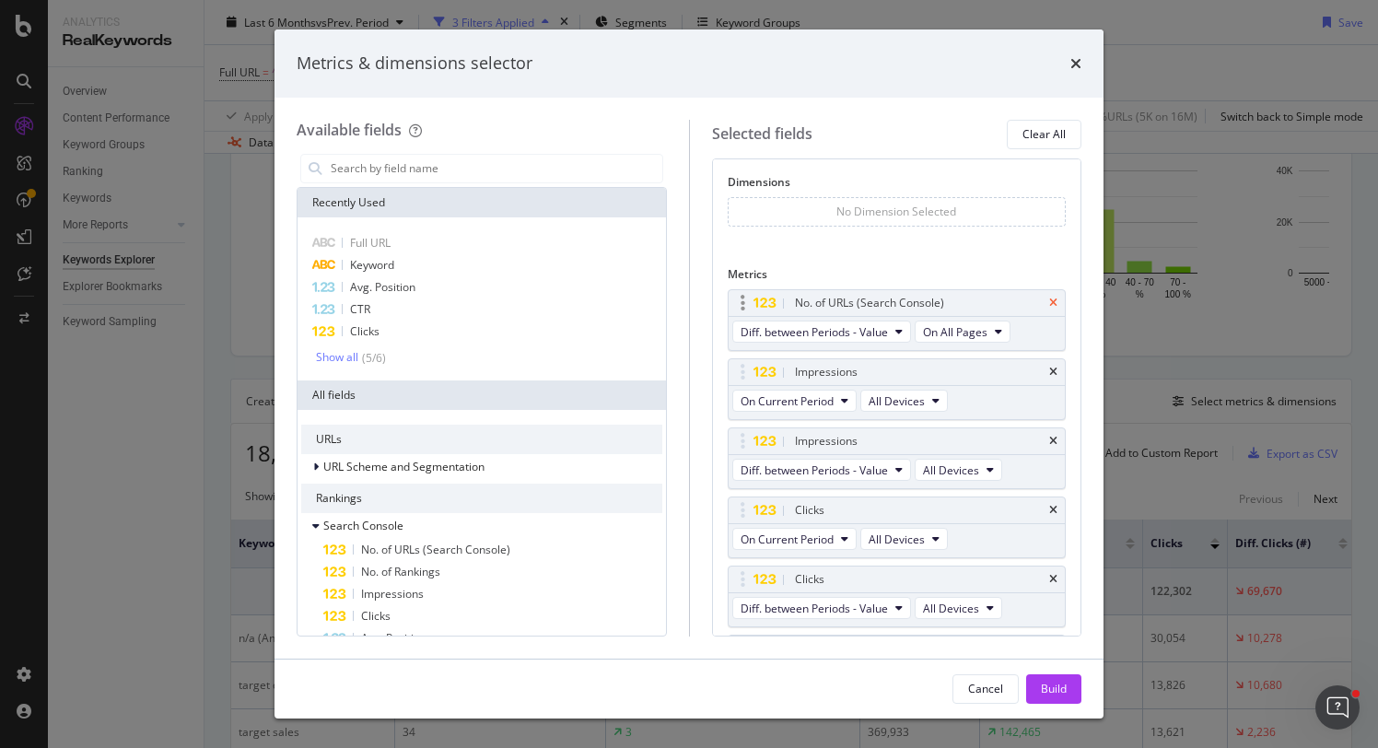
click at [1053, 304] on icon "times" at bounding box center [1053, 302] width 8 height 11
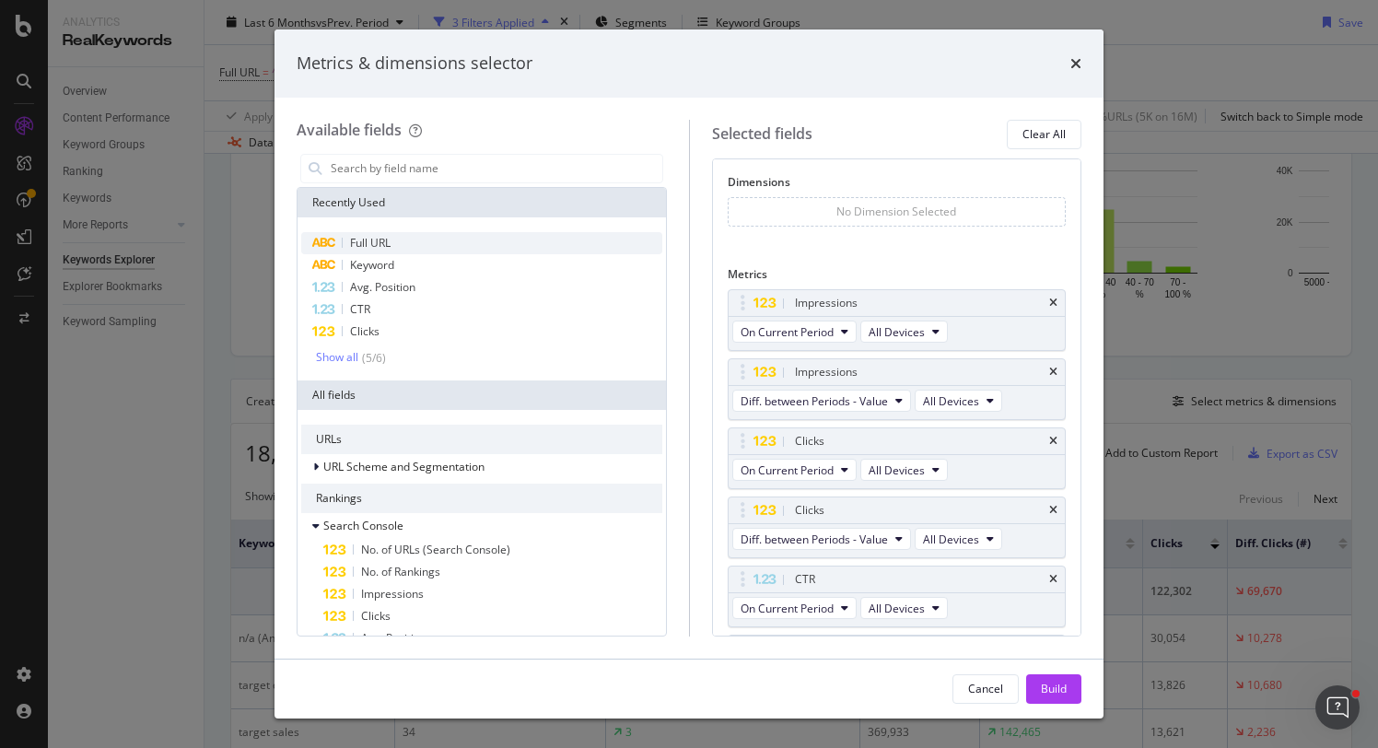
click at [425, 237] on div "Full URL" at bounding box center [481, 243] width 361 height 22
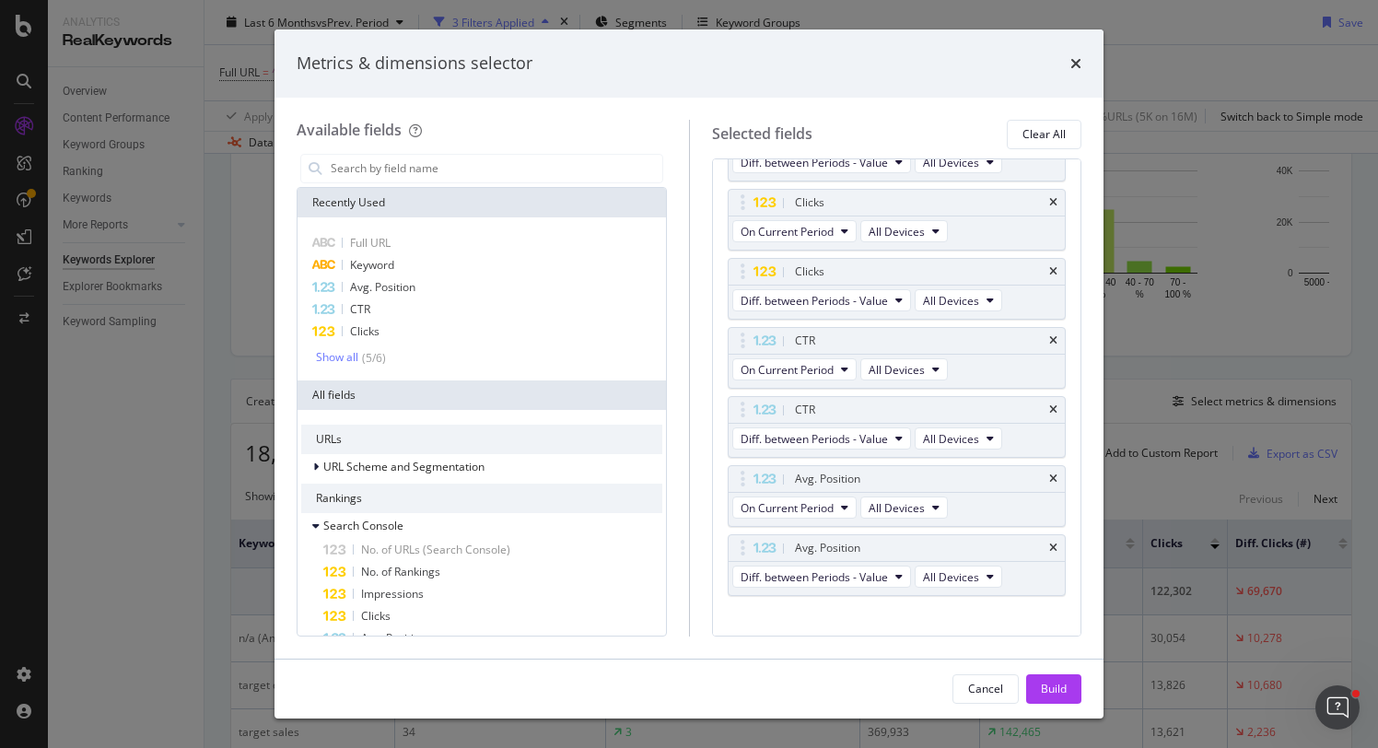
scroll to position [261, 0]
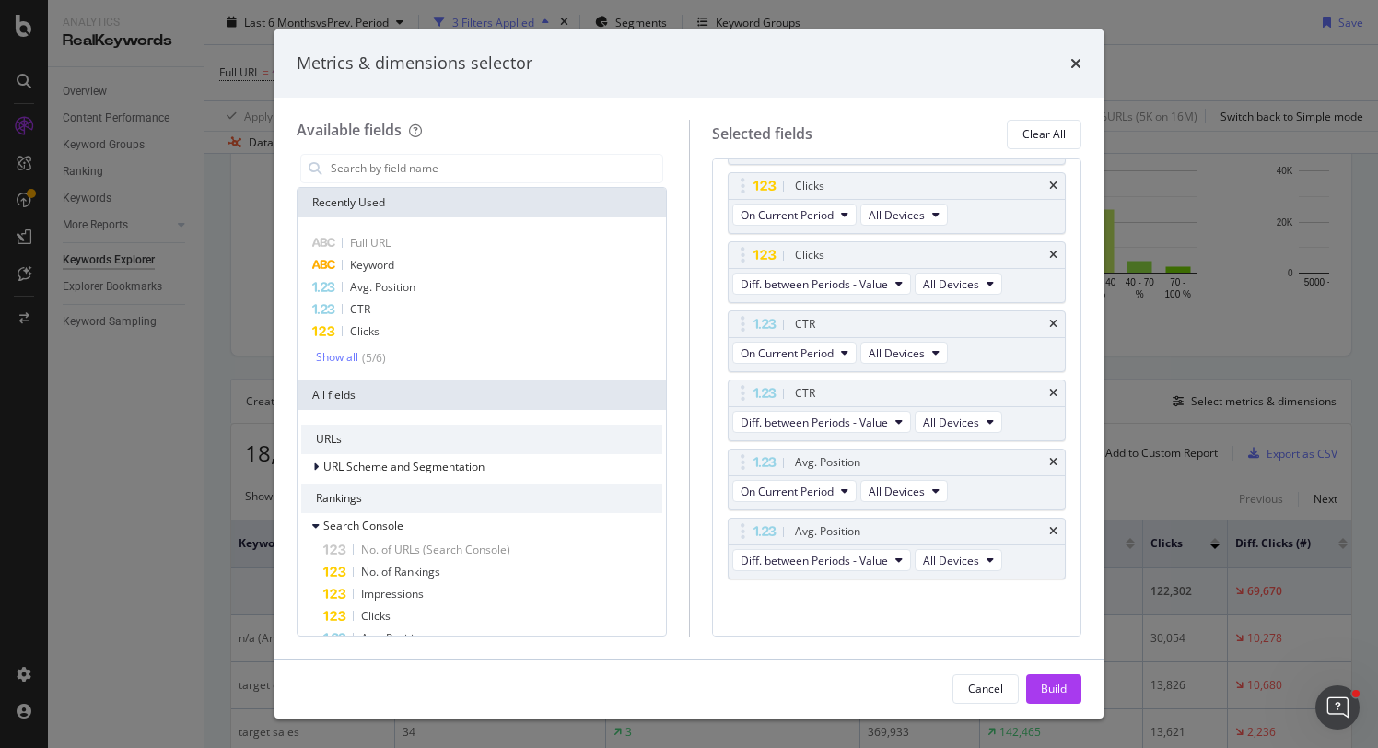
click at [1055, 696] on div "Build" at bounding box center [1054, 689] width 26 height 28
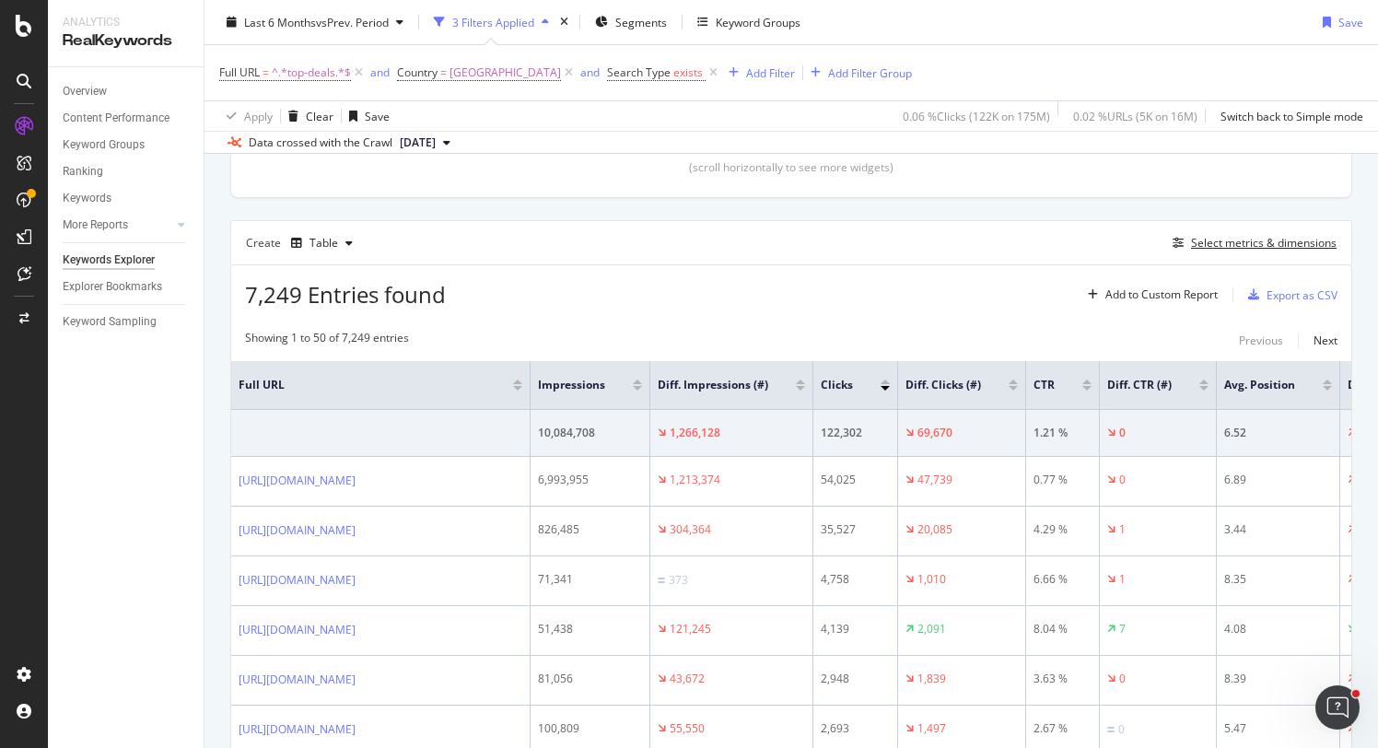
scroll to position [440, 0]
drag, startPoint x: 263, startPoint y: 301, endPoint x: 316, endPoint y: 299, distance: 52.5
click at [316, 299] on span "7,249 Entries found" at bounding box center [345, 293] width 201 height 30
click at [298, 298] on span "7,249 Entries found" at bounding box center [345, 293] width 201 height 30
drag, startPoint x: 300, startPoint y: 297, endPoint x: 238, endPoint y: 298, distance: 62.6
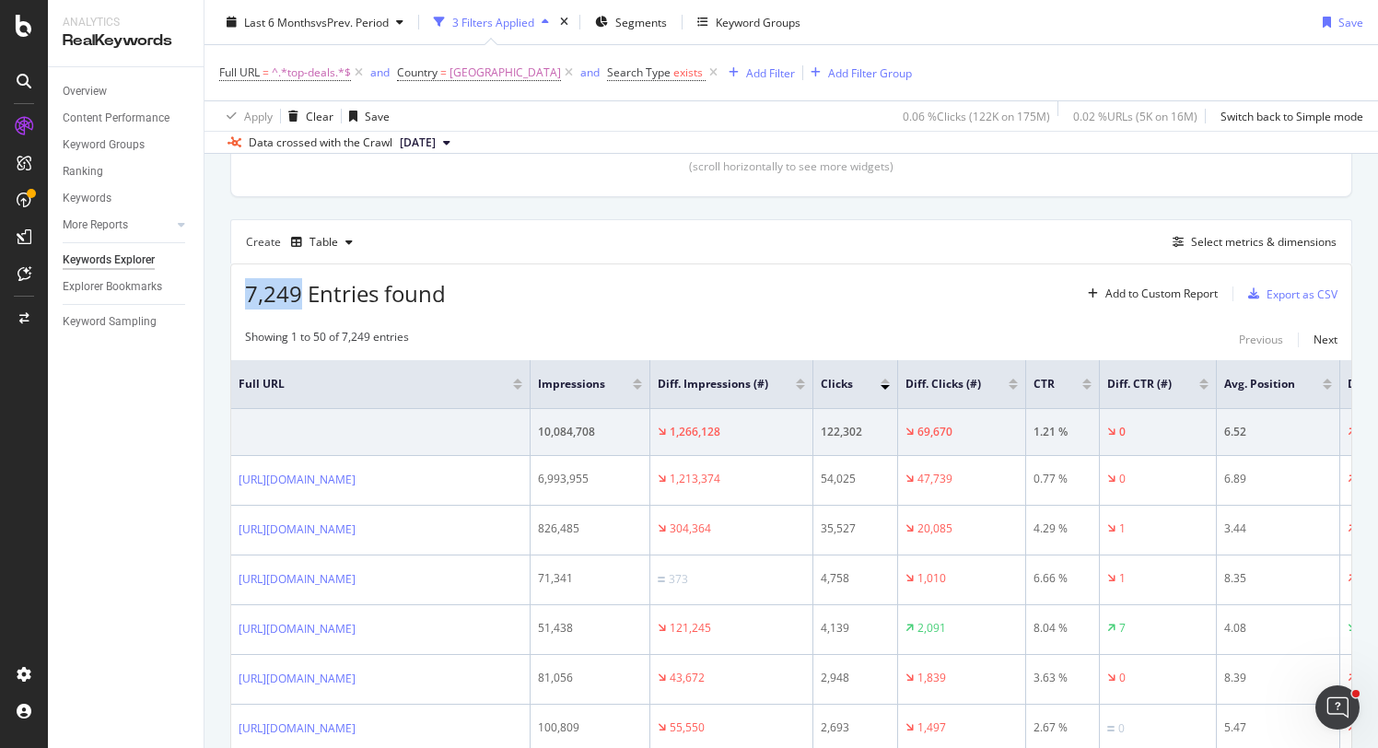
click at [238, 298] on div "7,249 Entries found Add to Custom Report Export as CSV" at bounding box center [791, 286] width 1120 height 45
click at [445, 292] on div "7,249 Entries found Add to Custom Report Export as CSV" at bounding box center [791, 286] width 1120 height 45
drag, startPoint x: 437, startPoint y: 297, endPoint x: 244, endPoint y: 293, distance: 192.5
click at [244, 293] on div "7,249 Entries found Add to Custom Report Export as CSV" at bounding box center [791, 286] width 1120 height 45
click at [254, 293] on span "7,249 Entries found" at bounding box center [345, 293] width 201 height 30
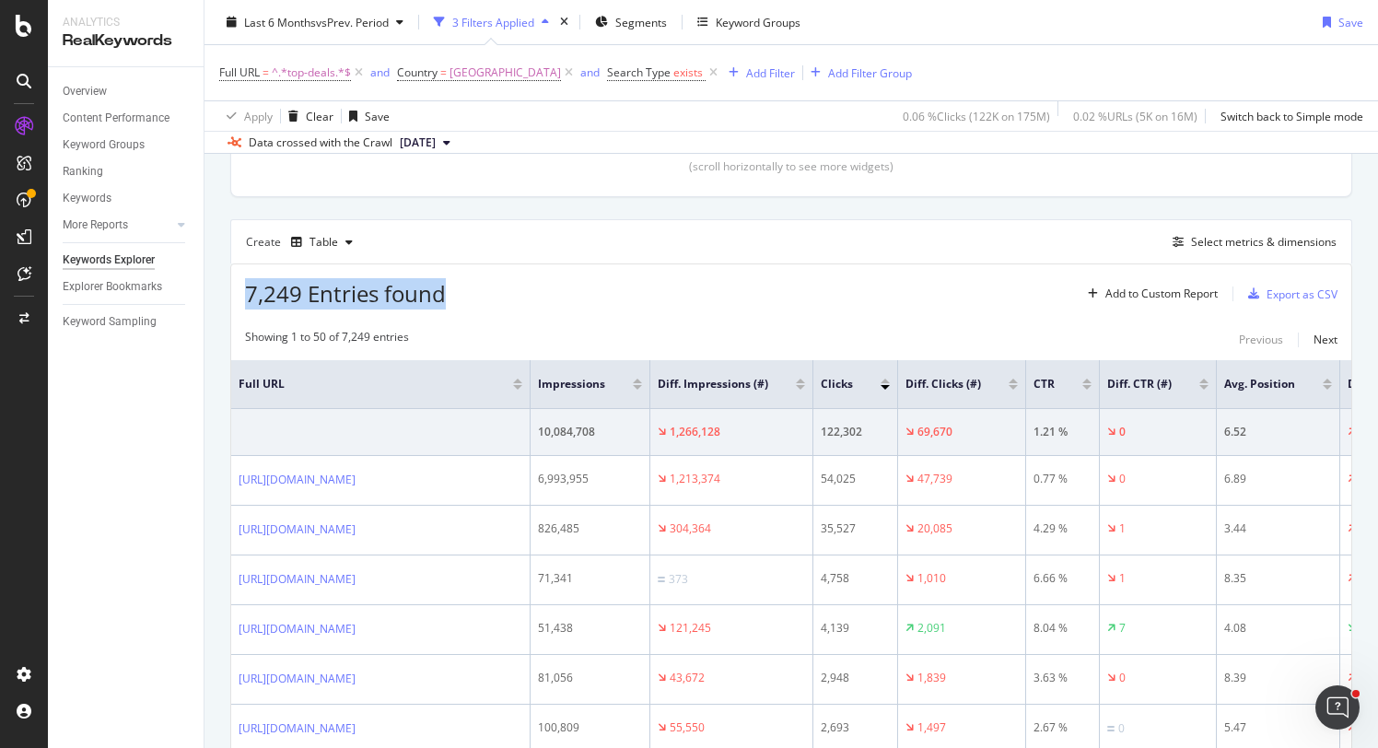
drag, startPoint x: 246, startPoint y: 294, endPoint x: 474, endPoint y: 297, distance: 228.4
click at [474, 297] on div "7,249 Entries found Add to Custom Report Export as CSV" at bounding box center [791, 286] width 1120 height 45
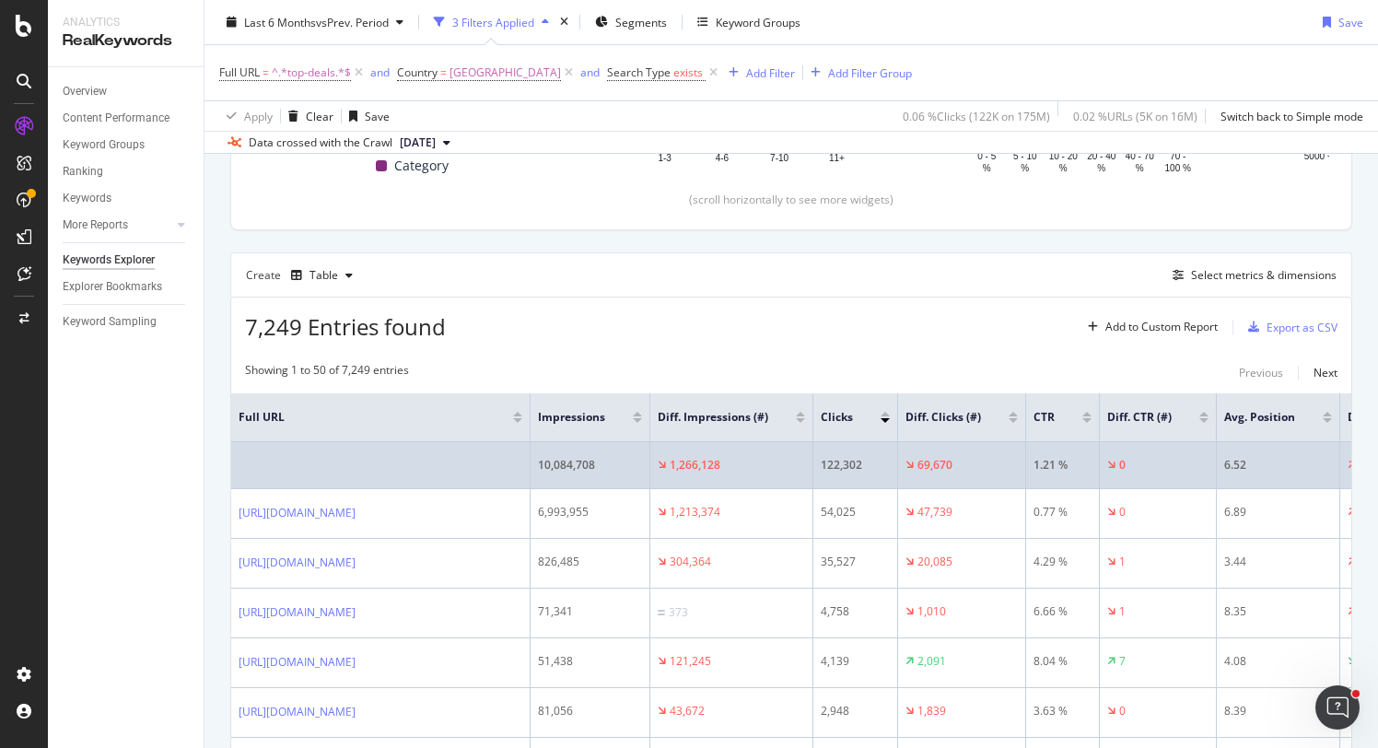
scroll to position [413, 0]
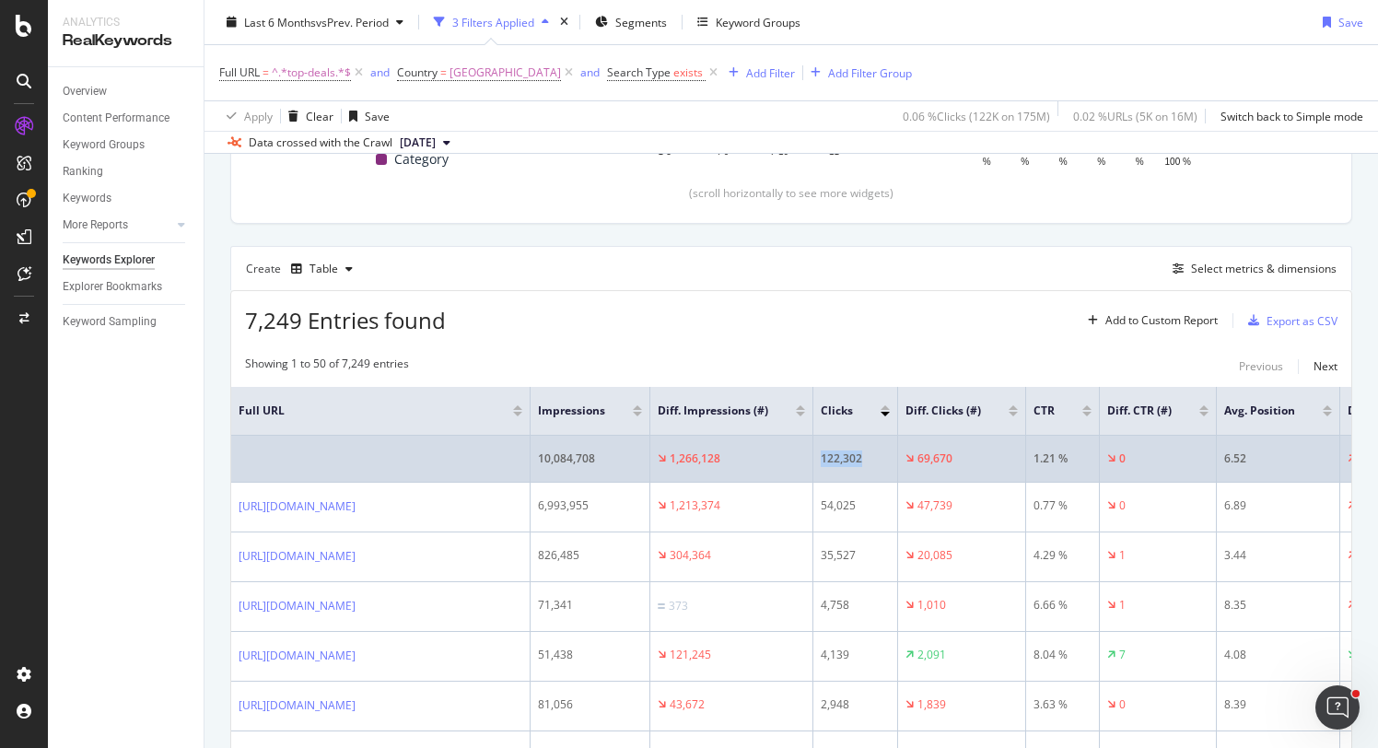
drag, startPoint x: 984, startPoint y: 464, endPoint x: 1025, endPoint y: 462, distance: 41.5
click at [890, 462] on div "122,302" at bounding box center [855, 458] width 69 height 17
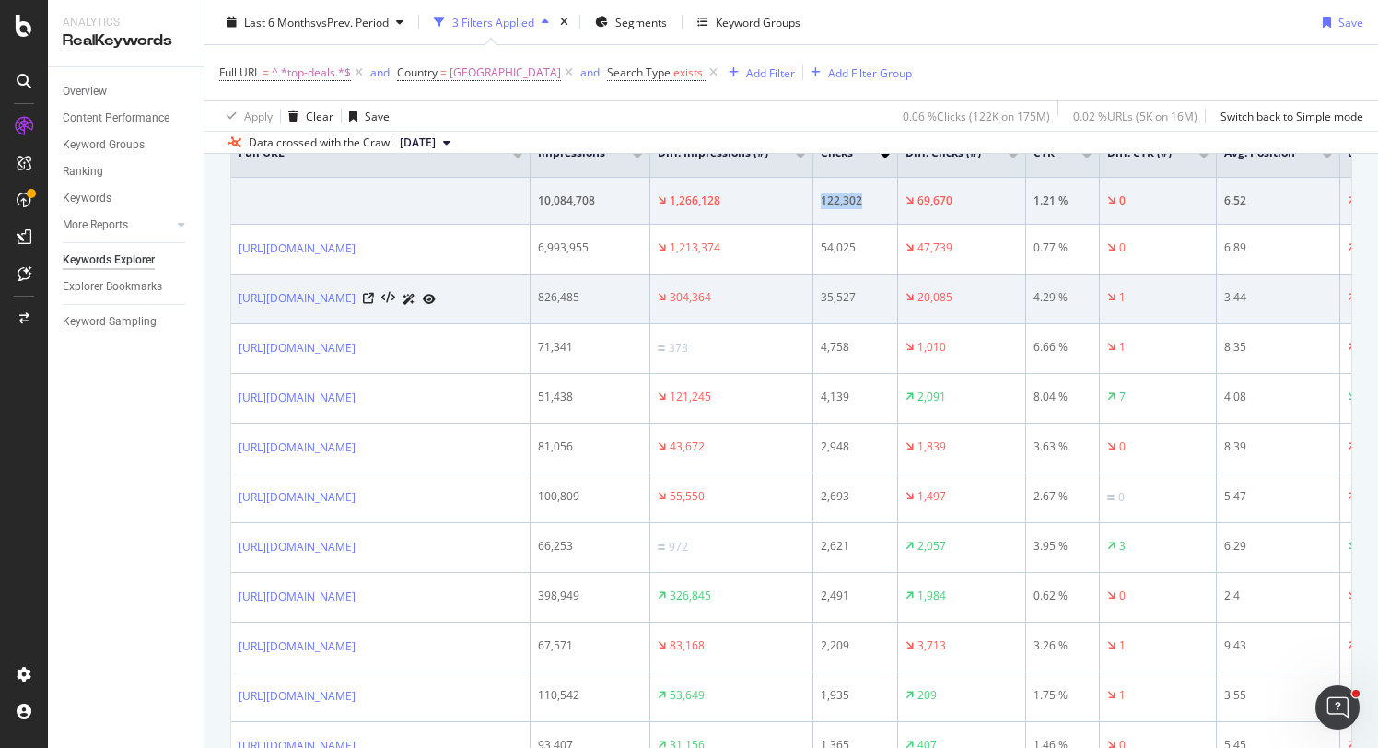
scroll to position [688, 0]
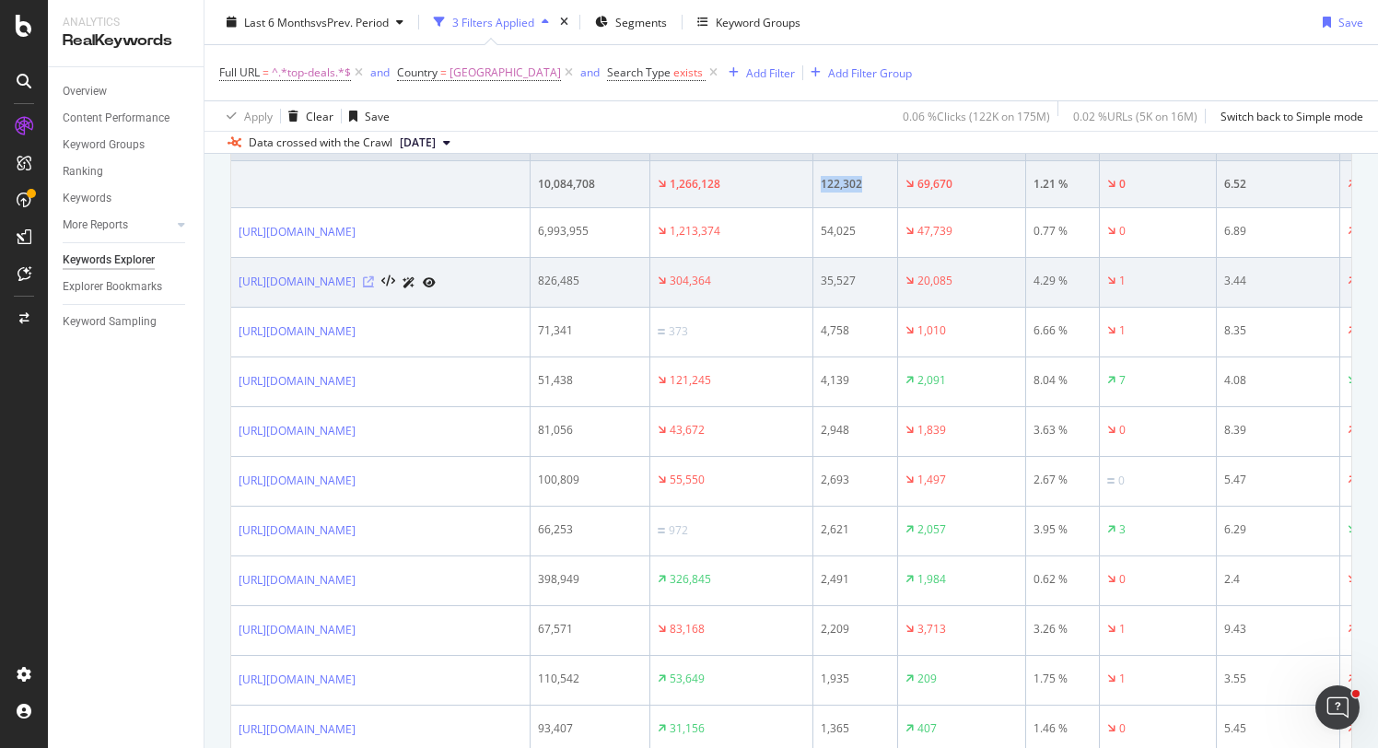
click at [374, 281] on icon at bounding box center [368, 281] width 11 height 11
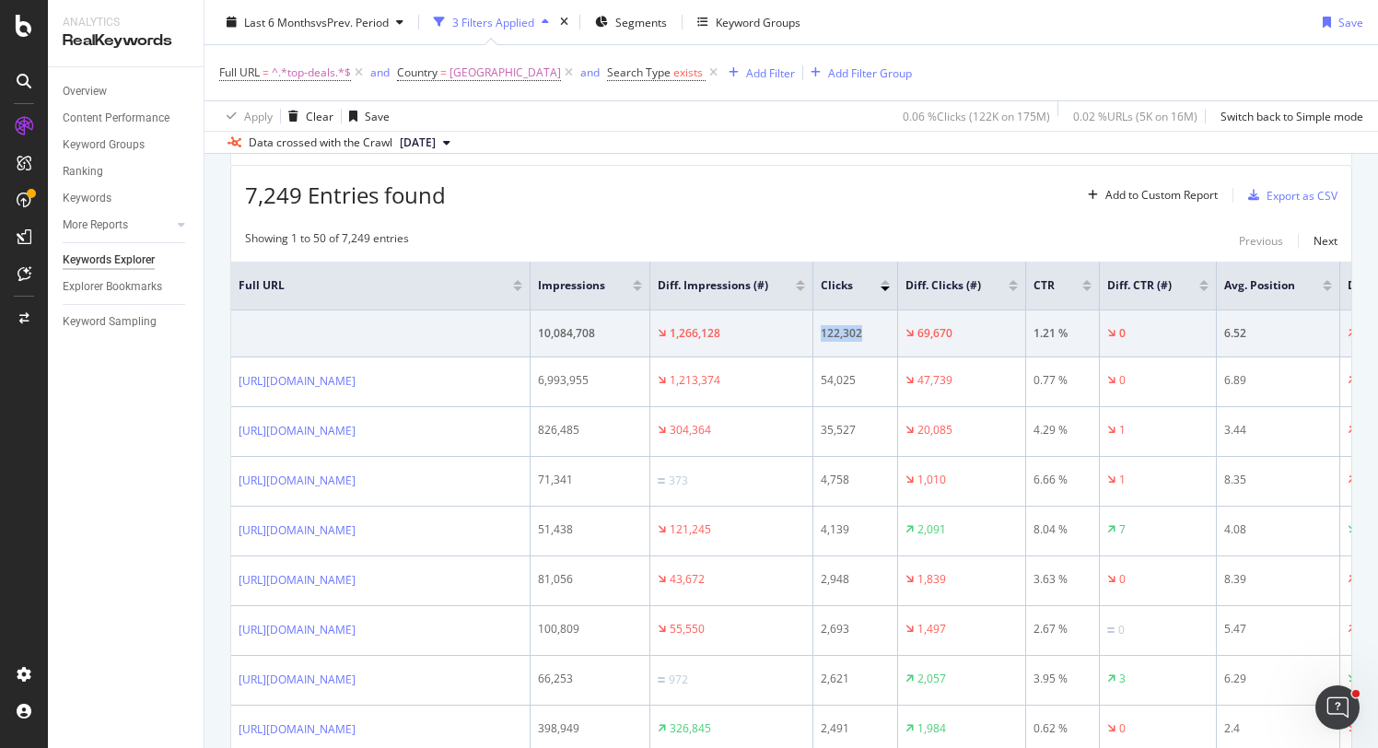
scroll to position [564, 0]
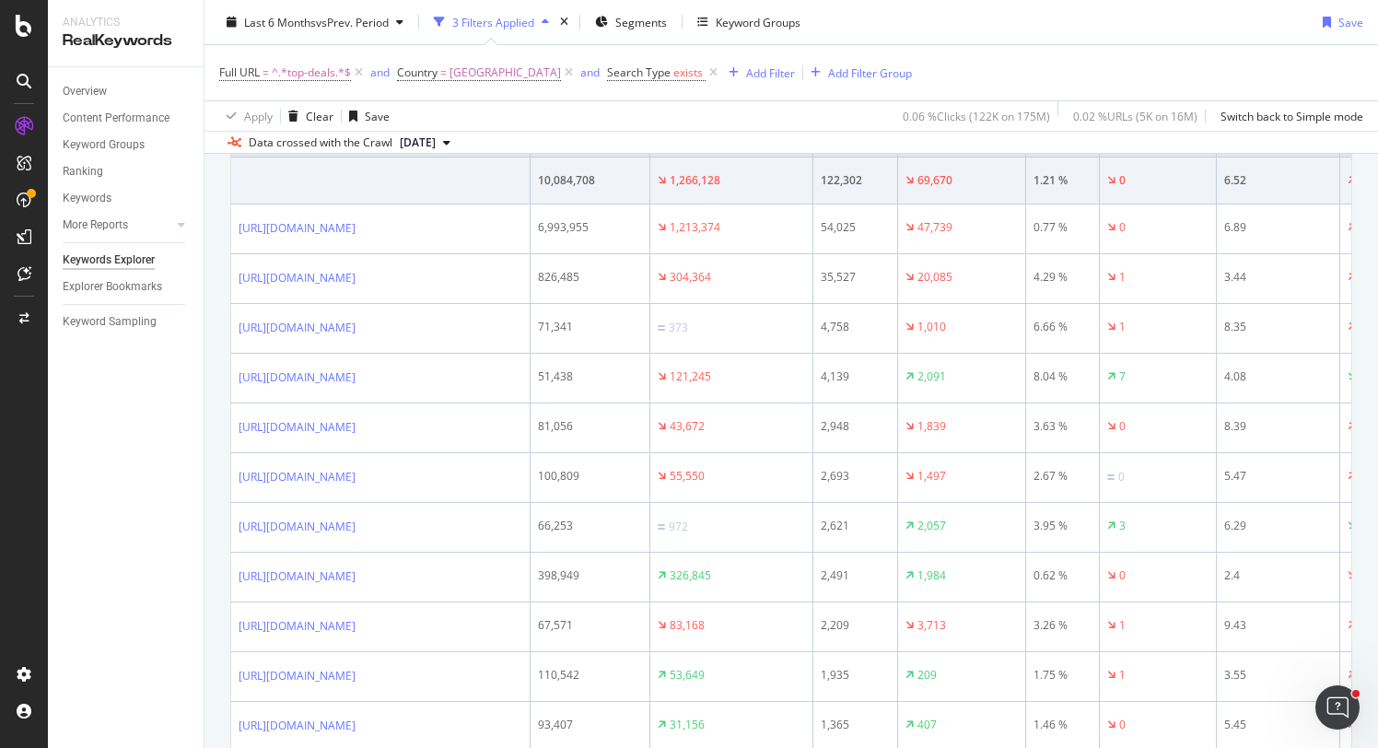
click at [522, 237] on div "[URL][DOMAIN_NAME]" at bounding box center [381, 228] width 284 height 19
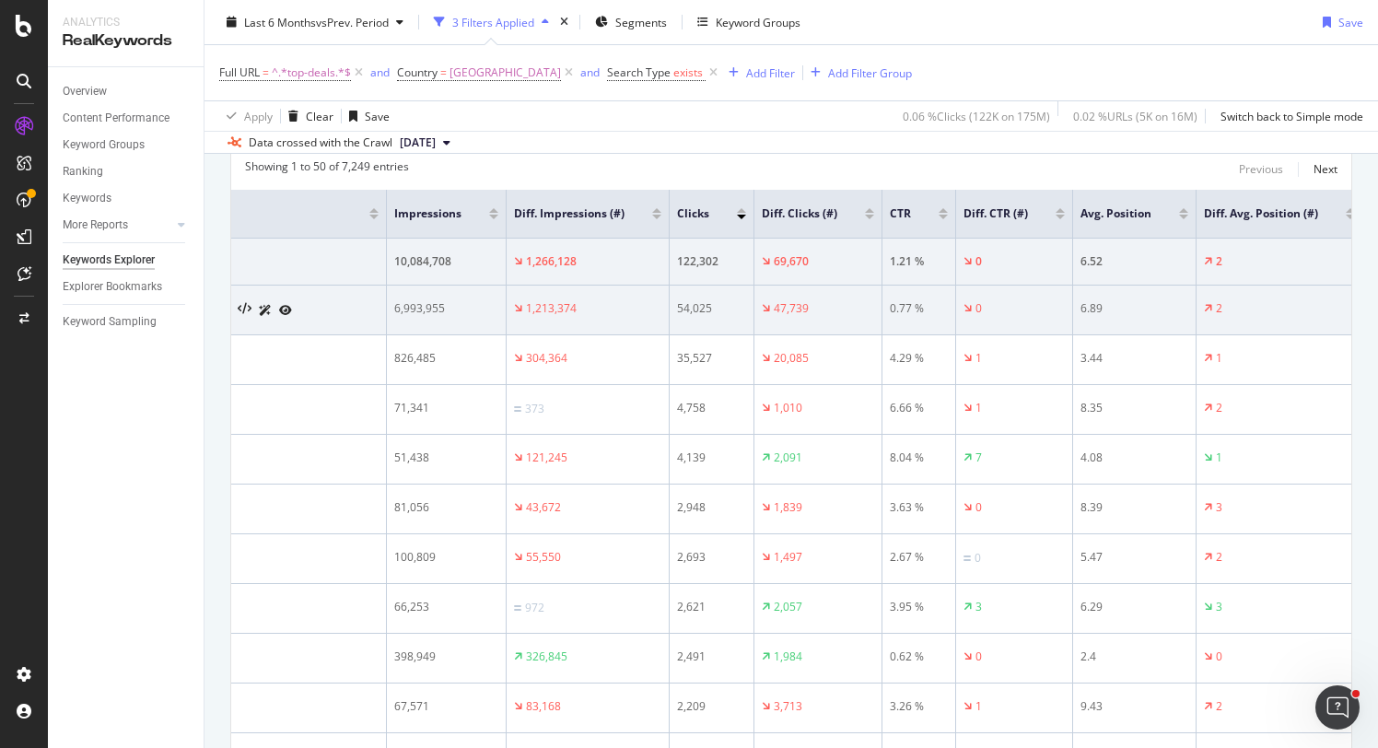
scroll to position [0, 0]
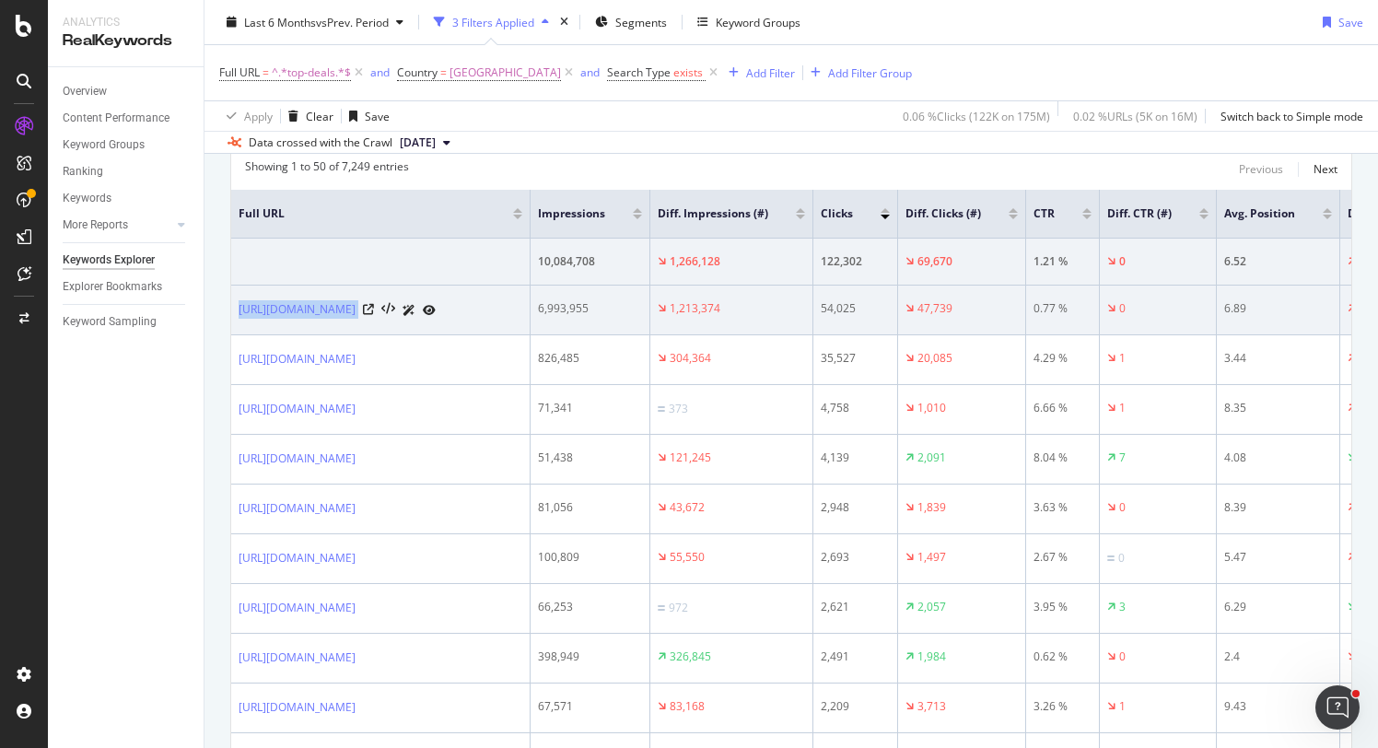
drag, startPoint x: 232, startPoint y: 308, endPoint x: 473, endPoint y: 292, distance: 241.8
click at [482, 306] on td "[URL][DOMAIN_NAME]" at bounding box center [380, 310] width 299 height 50
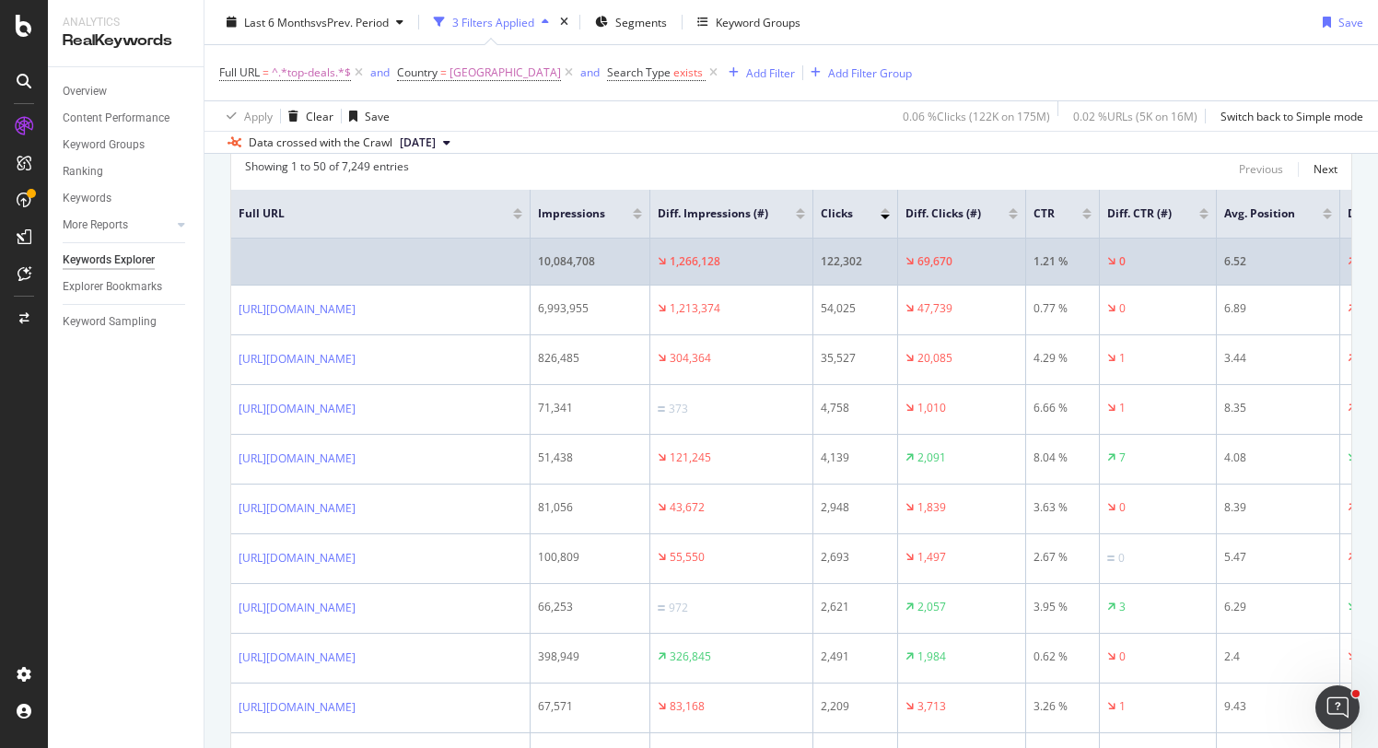
click at [461, 267] on td at bounding box center [380, 262] width 299 height 47
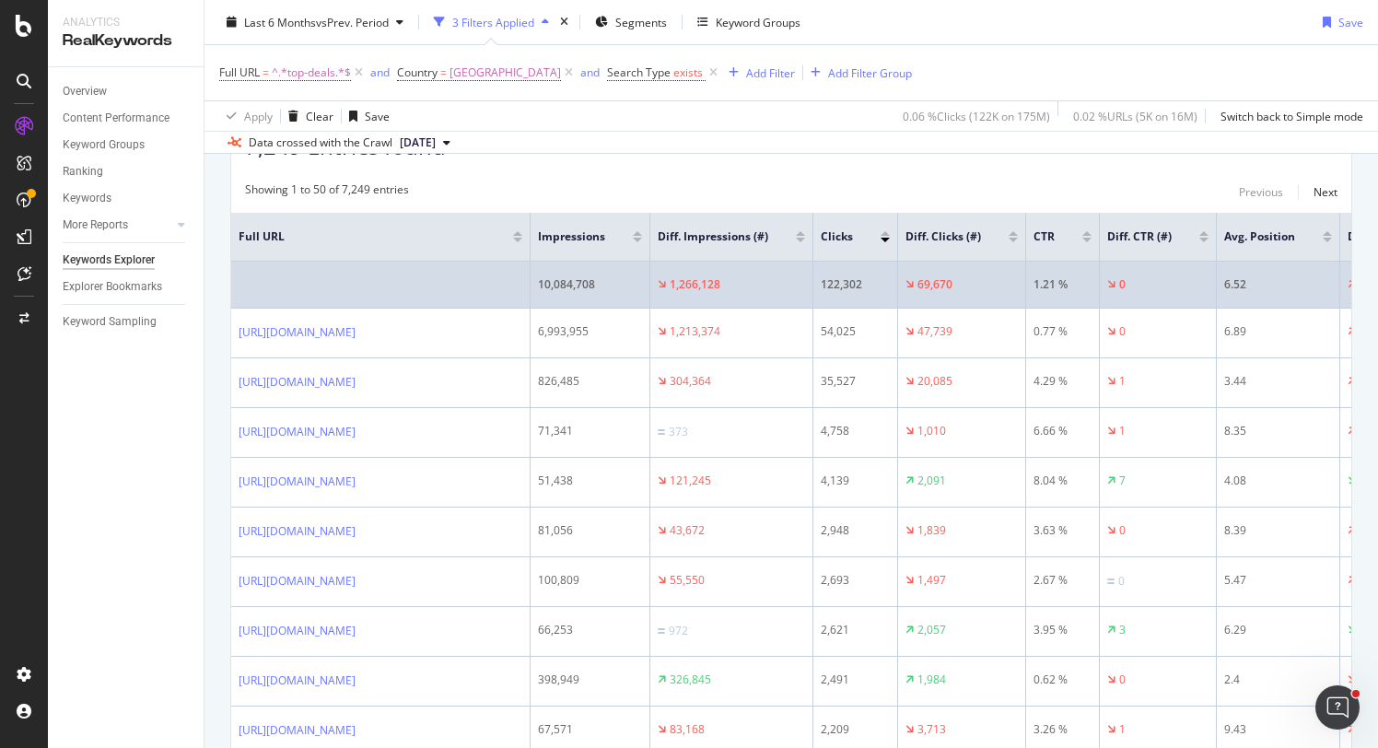
scroll to position [570, 0]
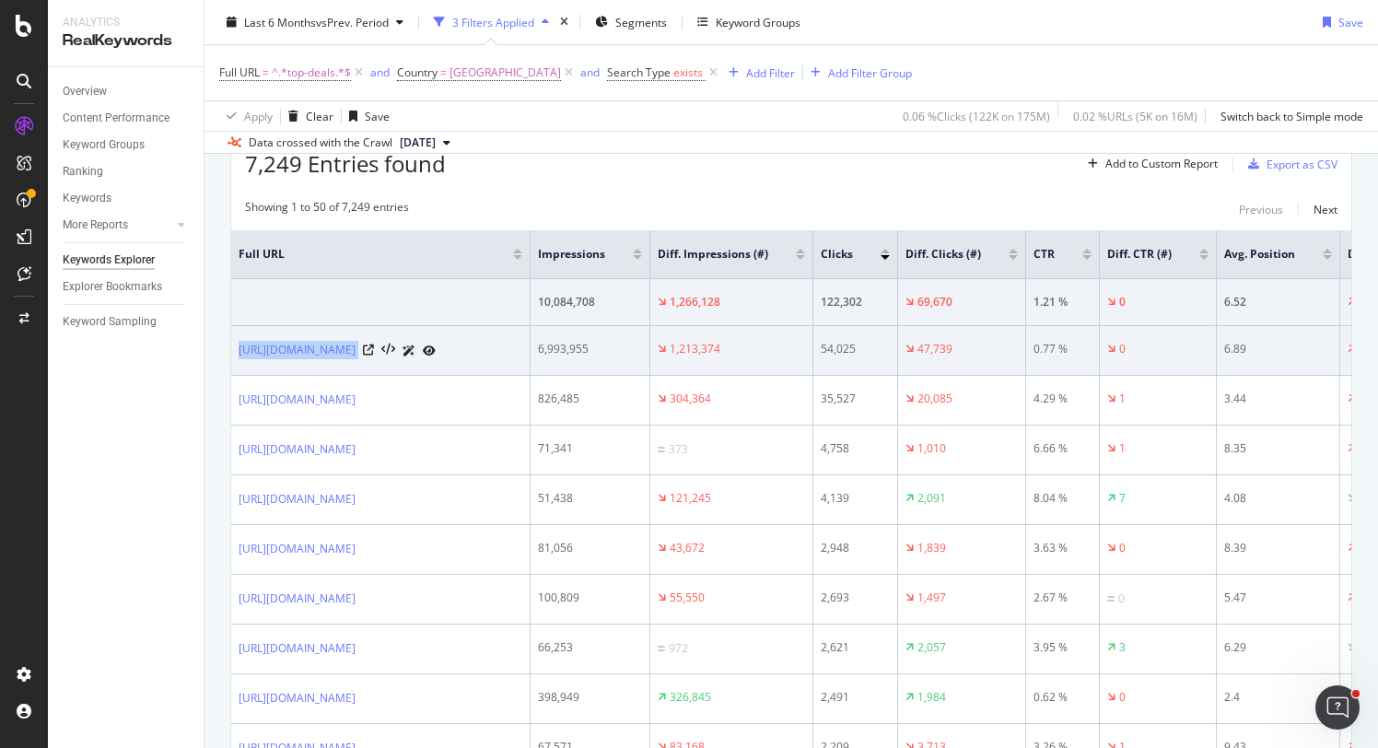
drag, startPoint x: 236, startPoint y: 348, endPoint x: 483, endPoint y: 343, distance: 247.8
click at [487, 343] on td "[URL][DOMAIN_NAME]" at bounding box center [380, 351] width 299 height 50
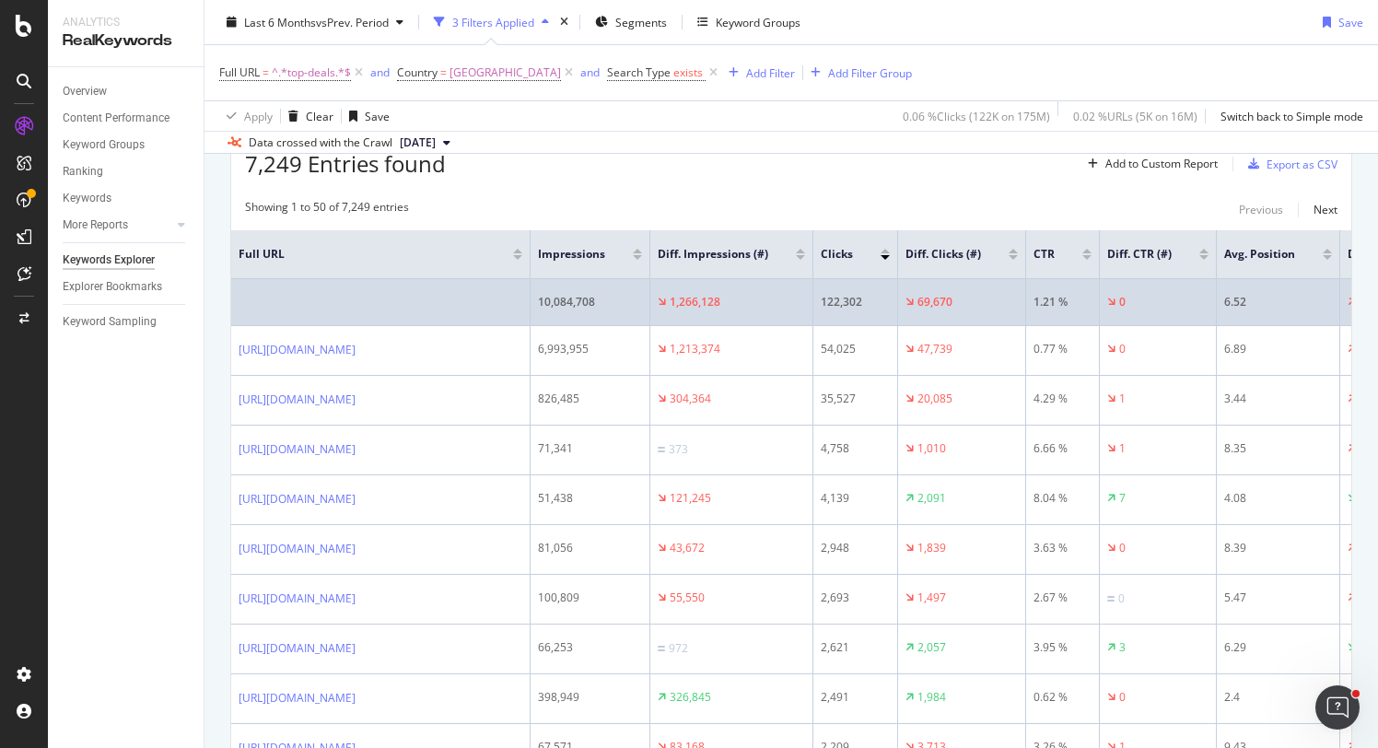
click at [464, 305] on td at bounding box center [380, 302] width 299 height 47
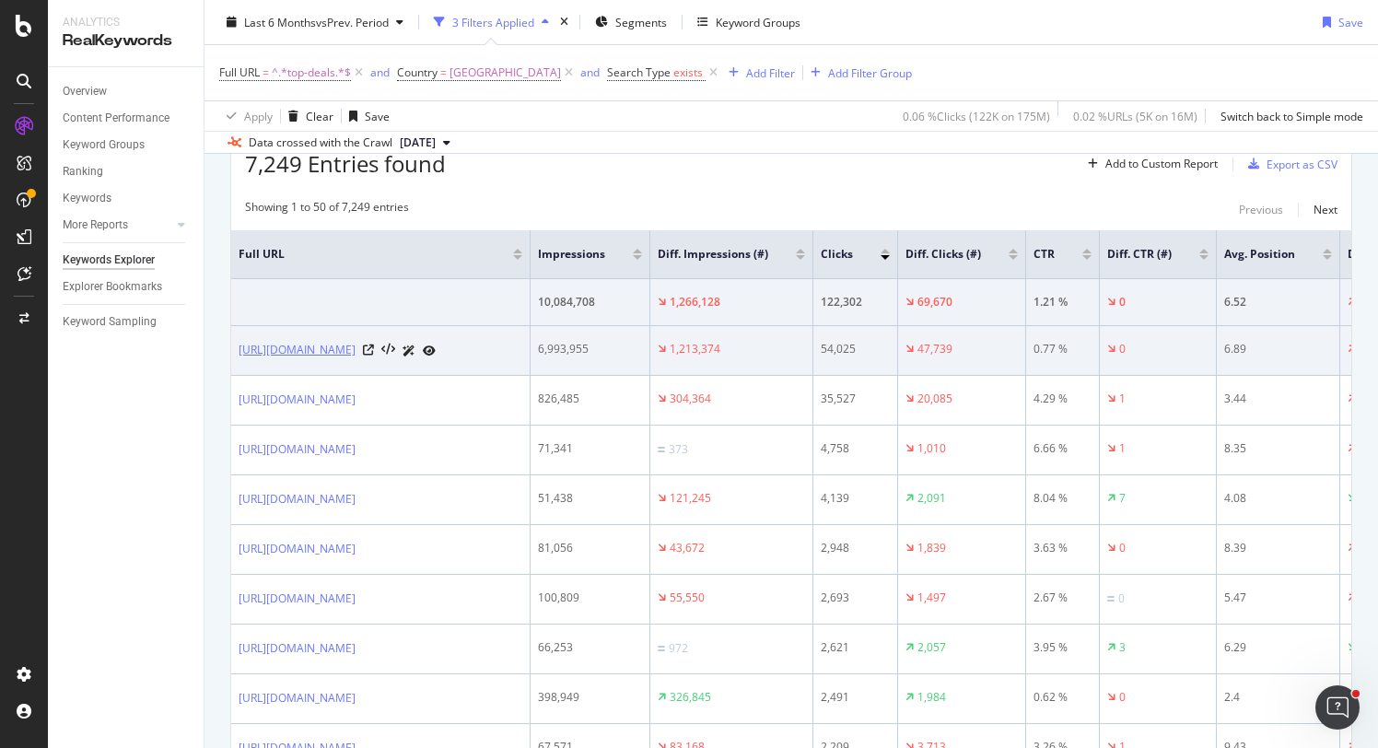
drag, startPoint x: 238, startPoint y: 351, endPoint x: 386, endPoint y: 350, distance: 148.3
click at [386, 350] on td "[URL][DOMAIN_NAME]" at bounding box center [380, 351] width 299 height 50
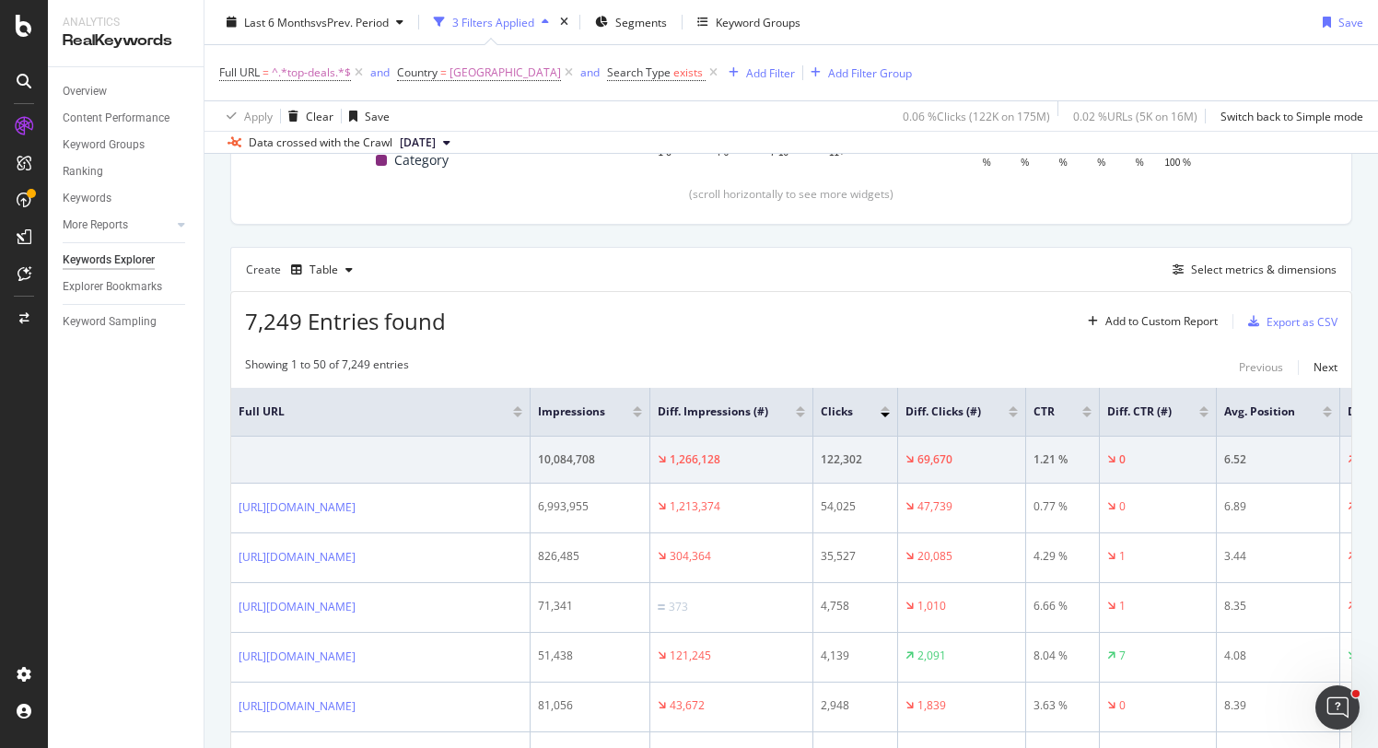
scroll to position [433, 0]
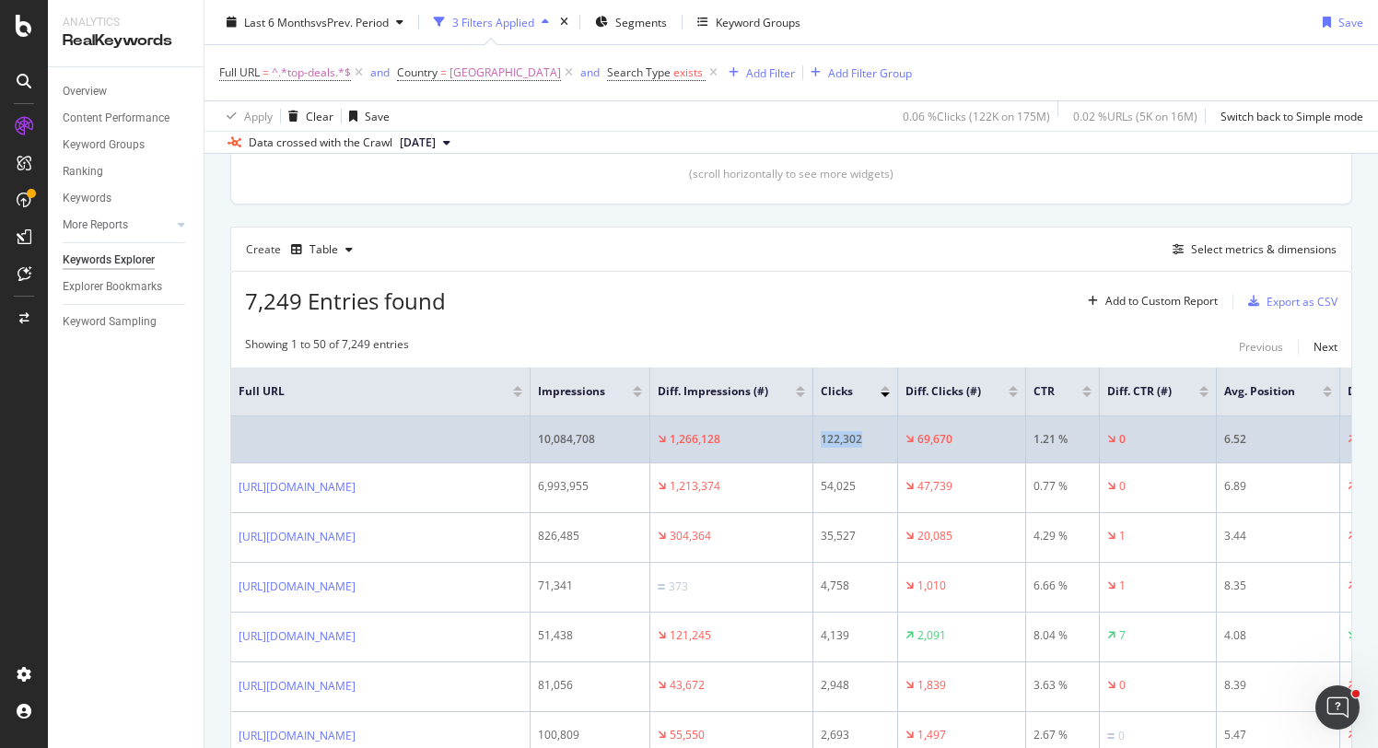
drag, startPoint x: 1007, startPoint y: 435, endPoint x: 975, endPoint y: 435, distance: 32.2
click at [898, 435] on td "122,302" at bounding box center [855, 439] width 85 height 47
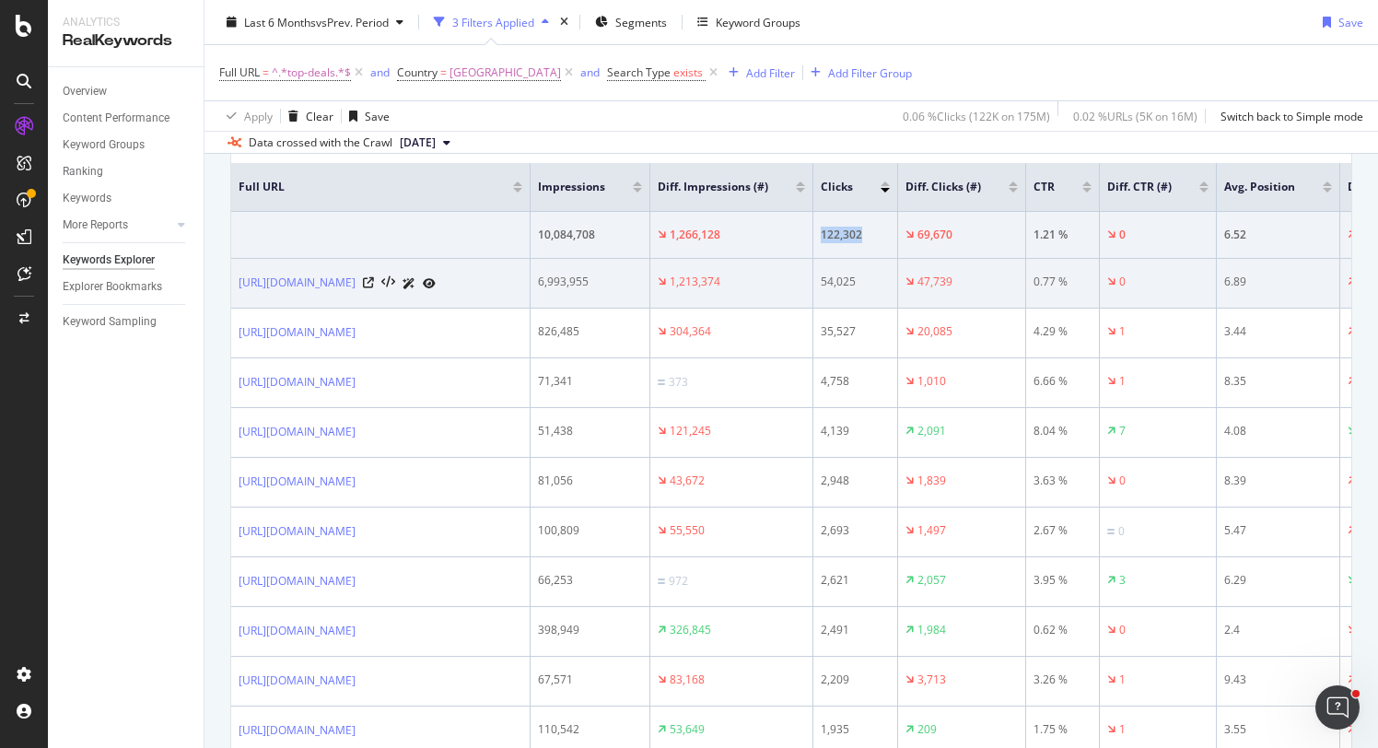
scroll to position [639, 0]
drag, startPoint x: 236, startPoint y: 283, endPoint x: 470, endPoint y: 274, distance: 234.1
click at [481, 280] on td "[URL][DOMAIN_NAME]" at bounding box center [380, 282] width 299 height 50
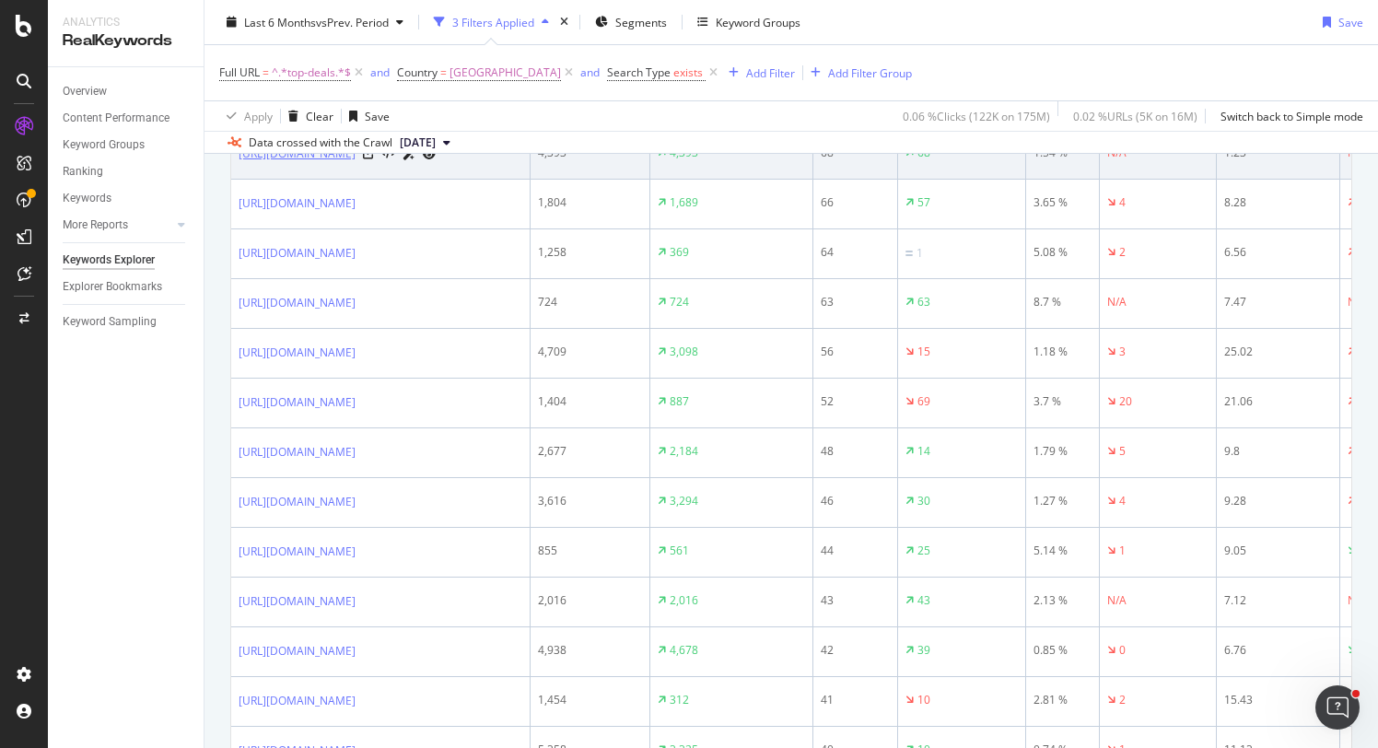
scroll to position [2015, 0]
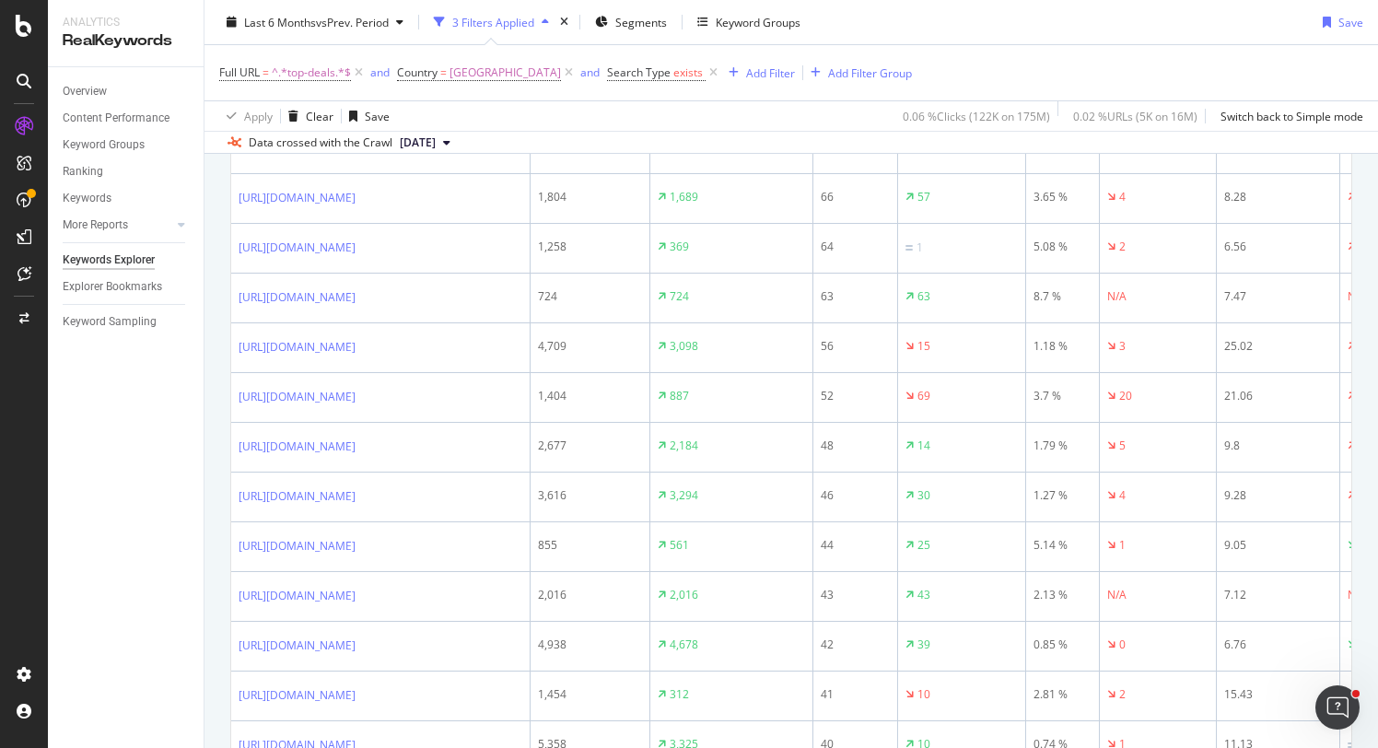
click at [374, 104] on icon at bounding box center [368, 98] width 11 height 11
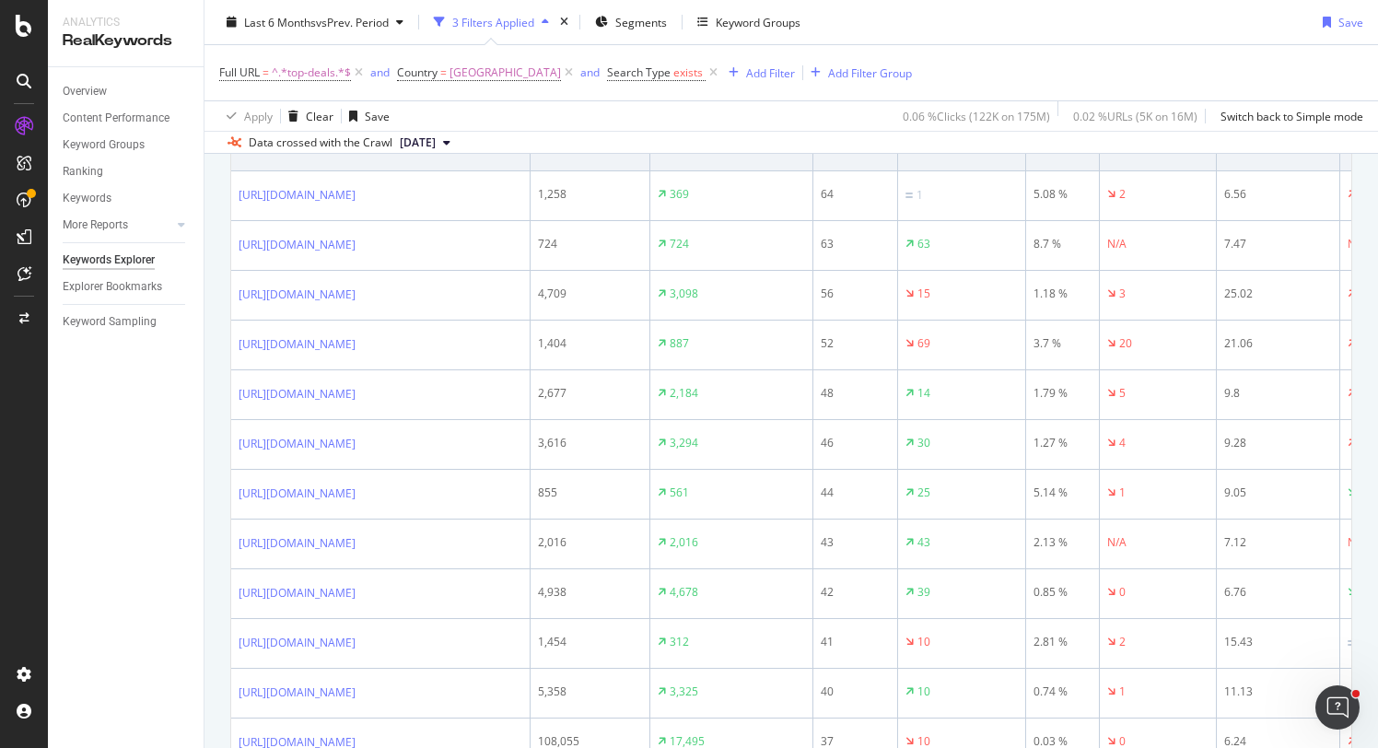
click at [374, 151] on icon at bounding box center [368, 145] width 11 height 11
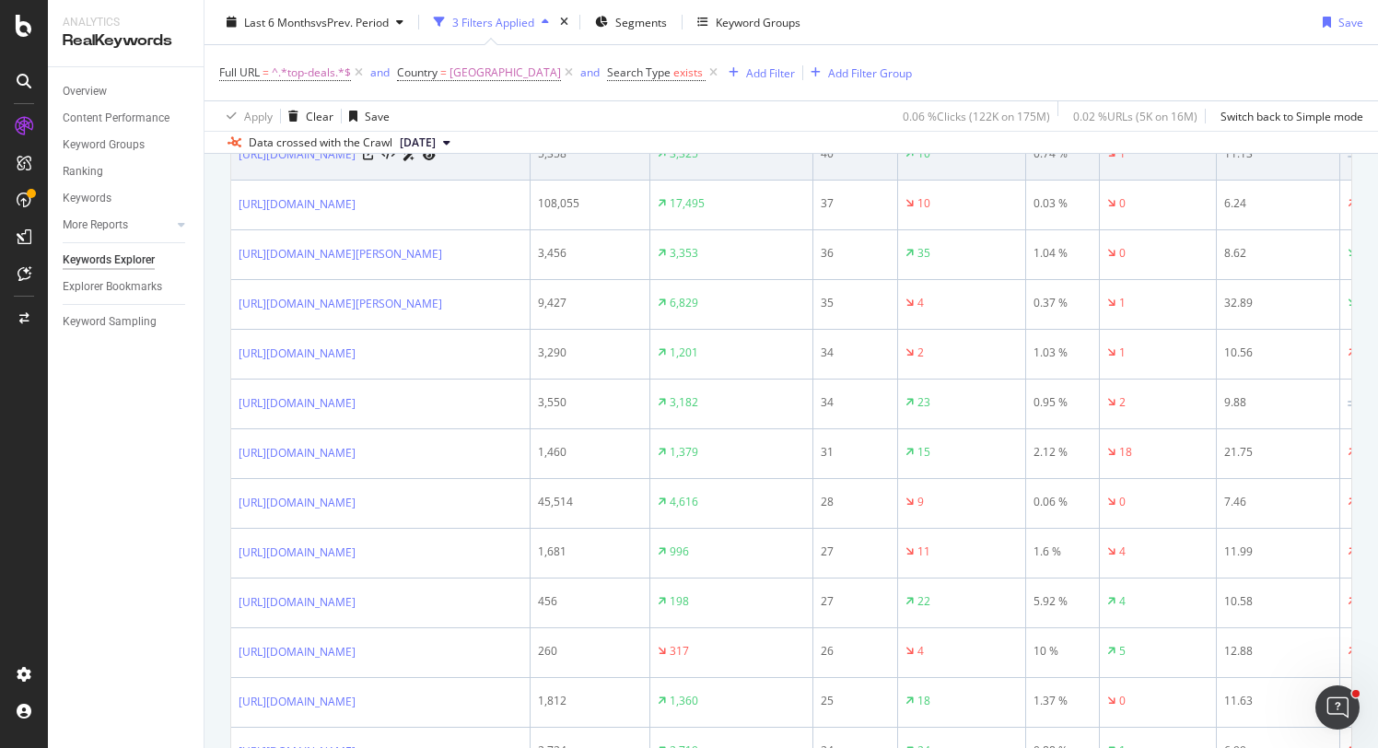
scroll to position [2617, 0]
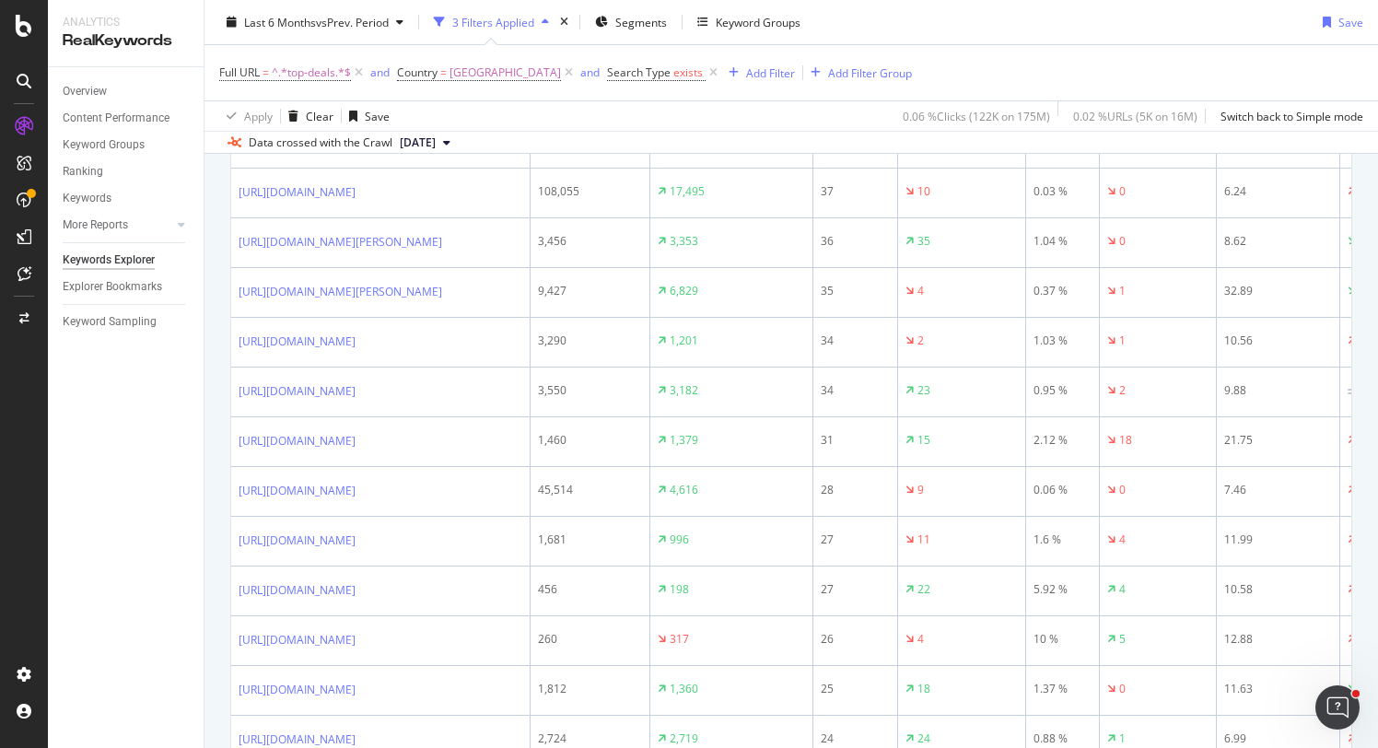
click at [374, 99] on icon at bounding box center [368, 92] width 11 height 11
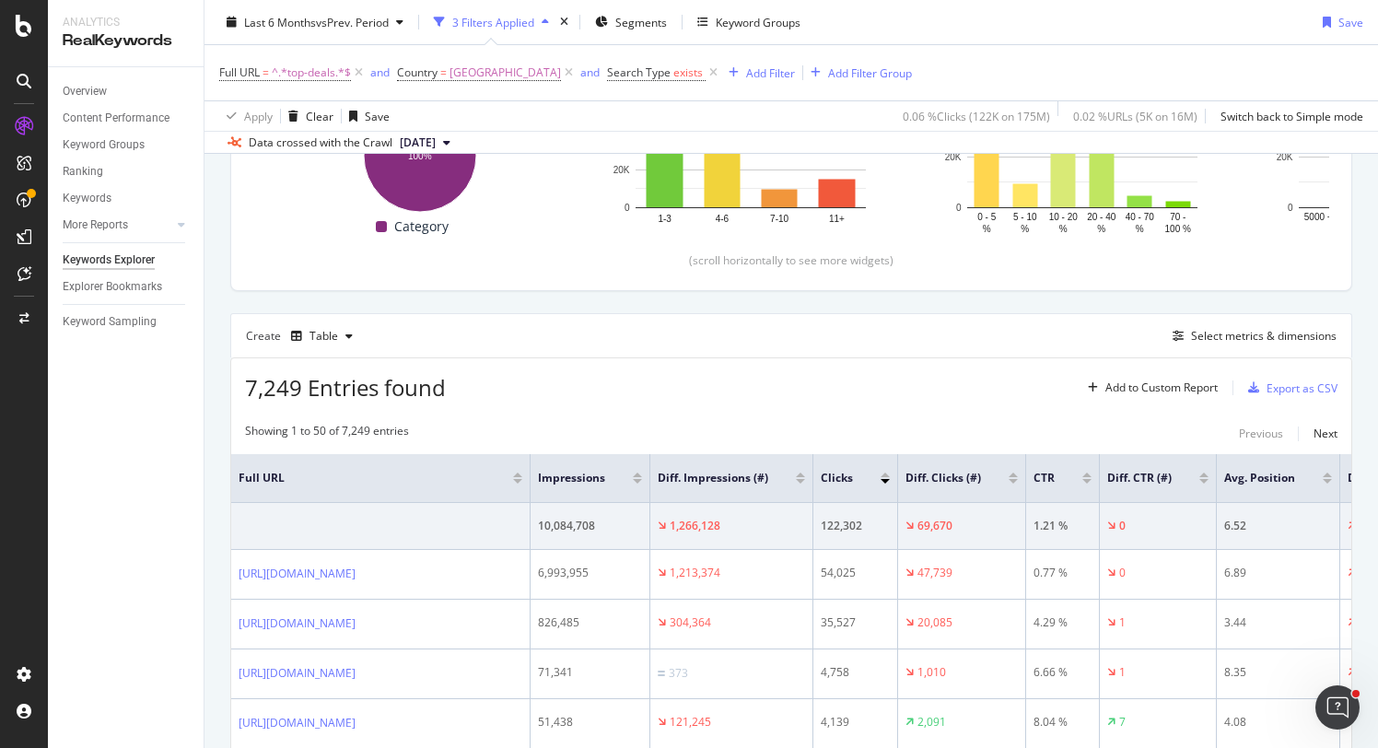
scroll to position [353, 0]
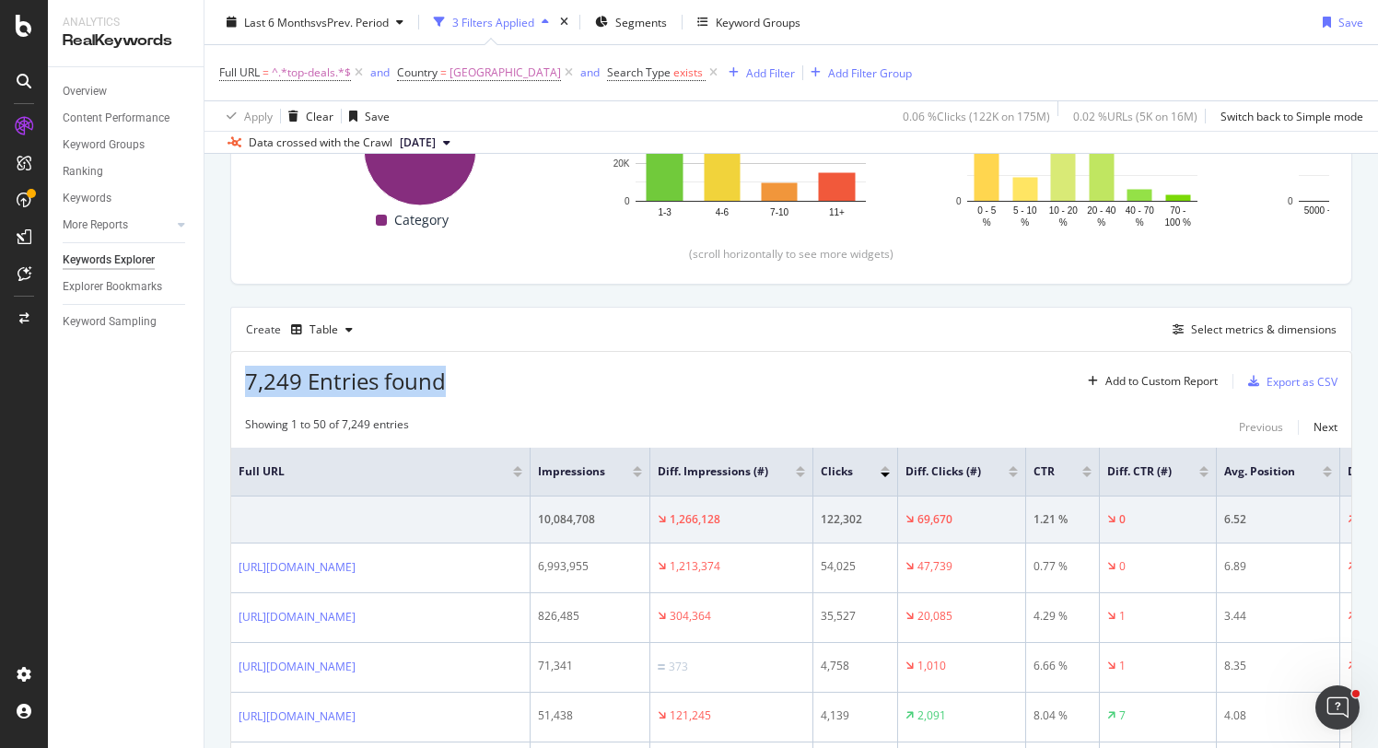
drag, startPoint x: 450, startPoint y: 383, endPoint x: 245, endPoint y: 383, distance: 205.4
click at [245, 383] on div "7,249 Entries found Add to Custom Report Export as CSV" at bounding box center [791, 374] width 1120 height 45
